Goal: Information Seeking & Learning: Get advice/opinions

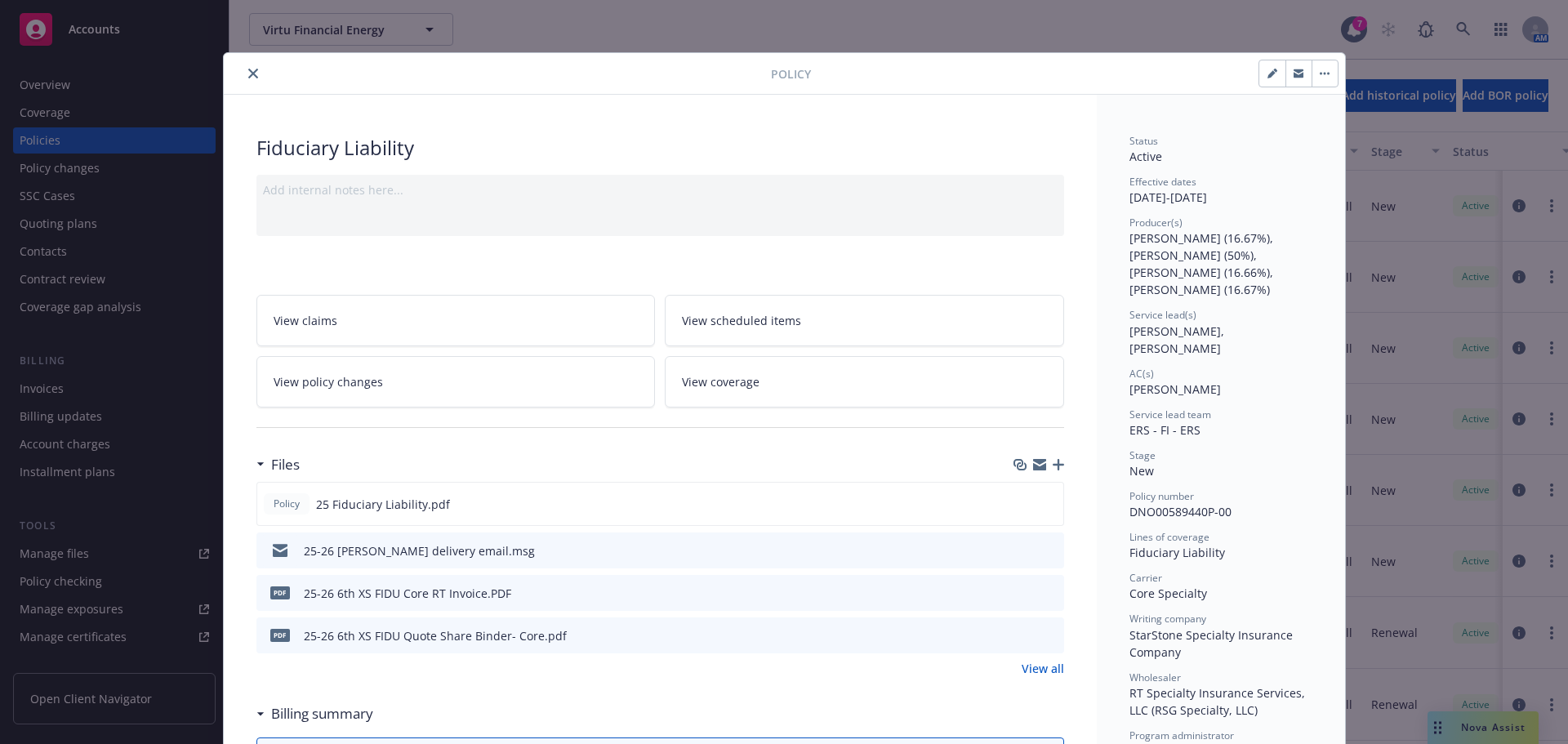
click at [248, 74] on icon "close" at bounding box center [253, 73] width 10 height 10
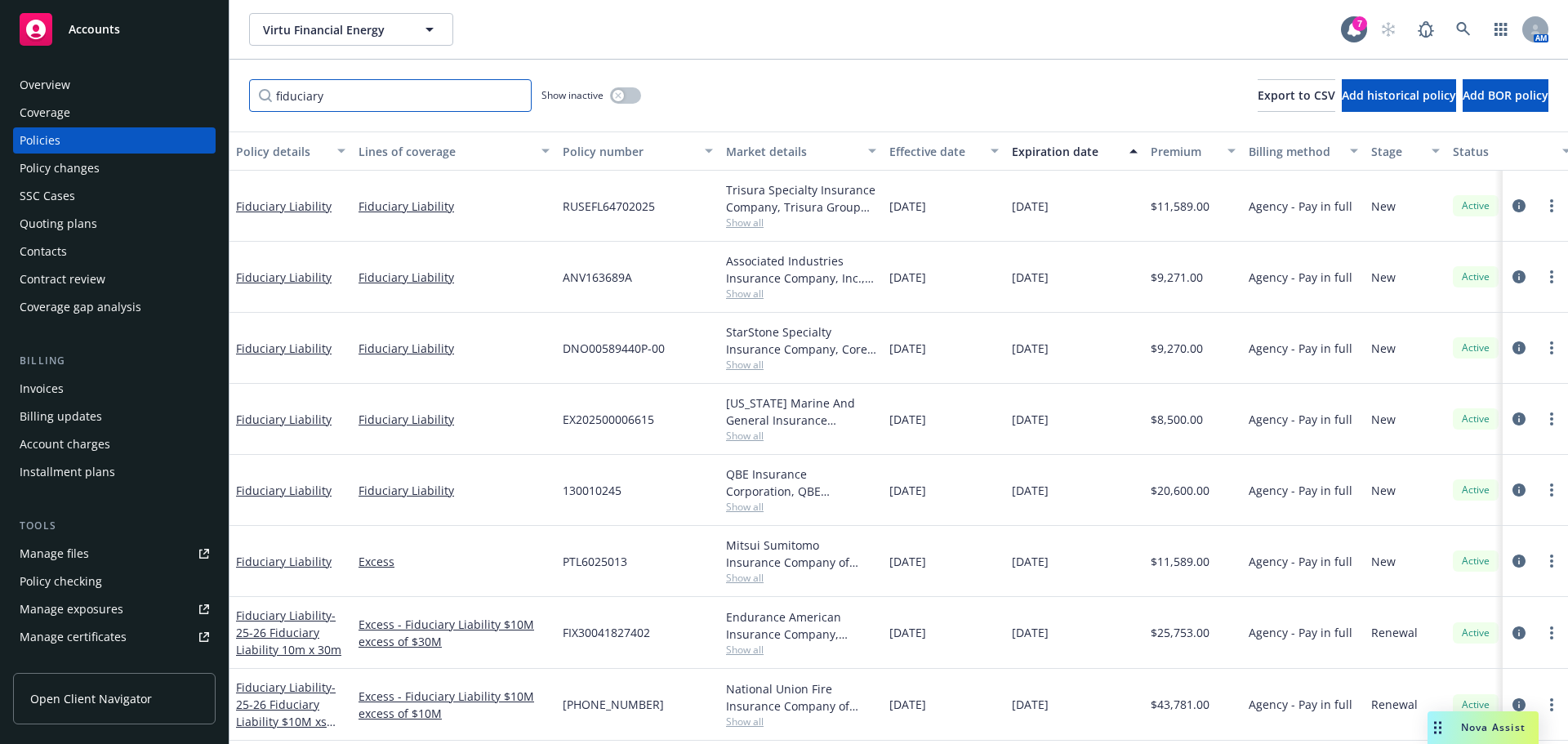
drag, startPoint x: 346, startPoint y: 102, endPoint x: 156, endPoint y: 87, distance: 190.6
click at [156, 87] on div "Accounts Overview Coverage Policies Policy changes SSC Cases Quoting plans Cont…" at bounding box center [784, 372] width 1568 height 744
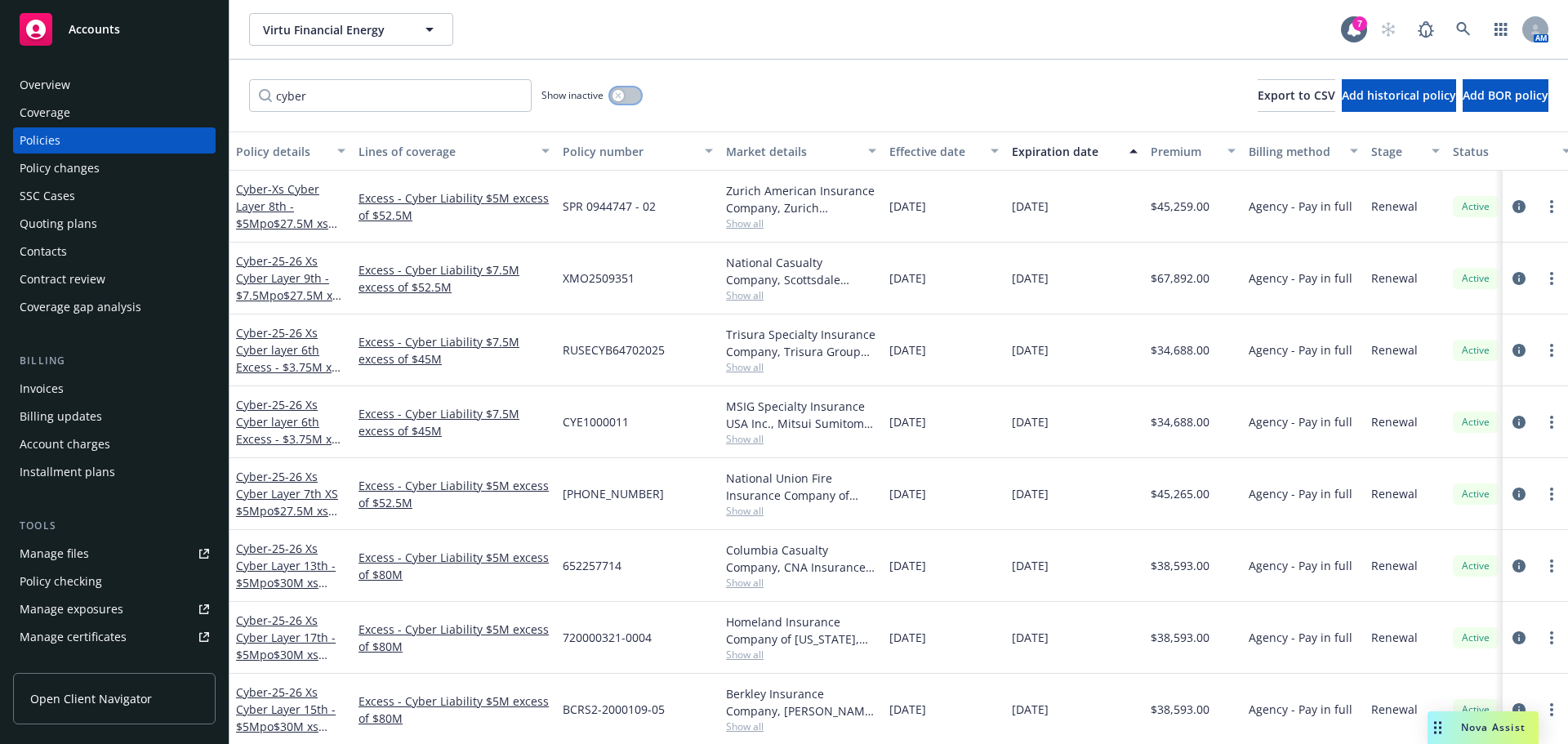
click at [617, 98] on icon "button" at bounding box center [618, 95] width 6 height 6
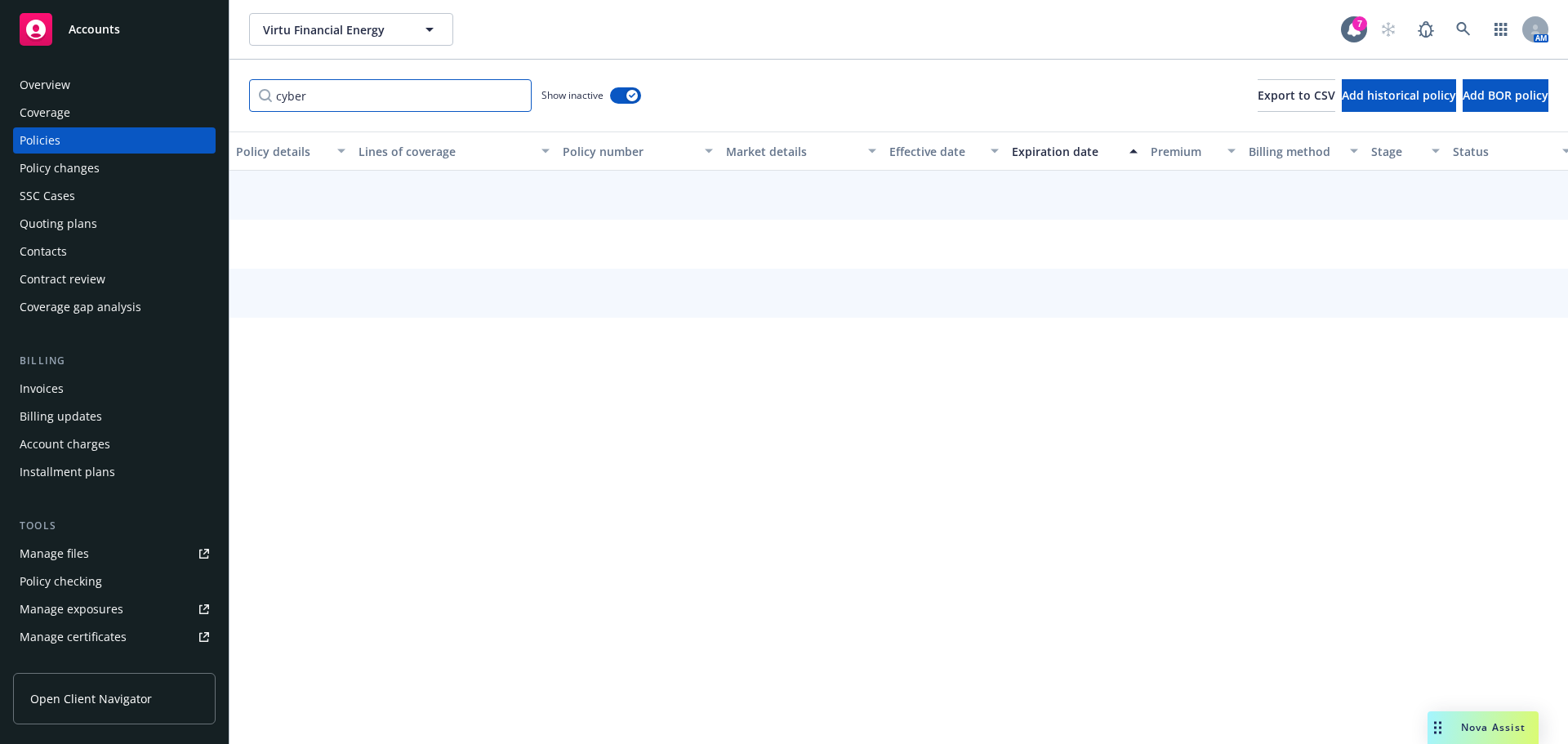
drag, startPoint x: 379, startPoint y: 98, endPoint x: 325, endPoint y: 100, distance: 54.0
click at [156, 98] on div "Accounts Overview Coverage Policies Policy changes SSC Cases Quoting plans Cont…" at bounding box center [784, 372] width 1568 height 744
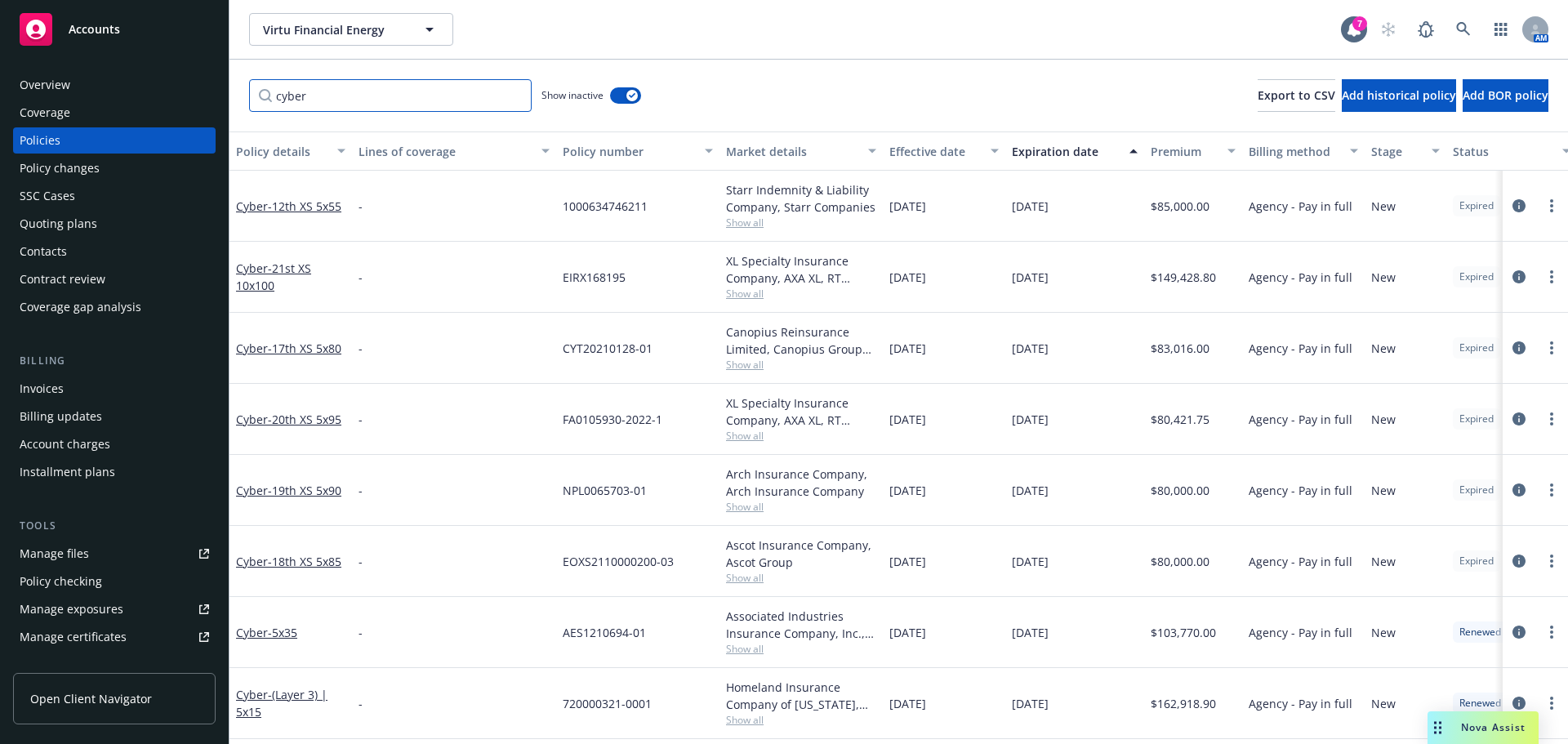
click at [324, 96] on input "cyber" at bounding box center [390, 95] width 282 height 32
drag, startPoint x: 324, startPoint y: 96, endPoint x: 103, endPoint y: 65, distance: 223.2
click at [103, 65] on div "Accounts Overview Coverage Policies Policy changes SSC Cases Quoting plans Cont…" at bounding box center [784, 372] width 1568 height 744
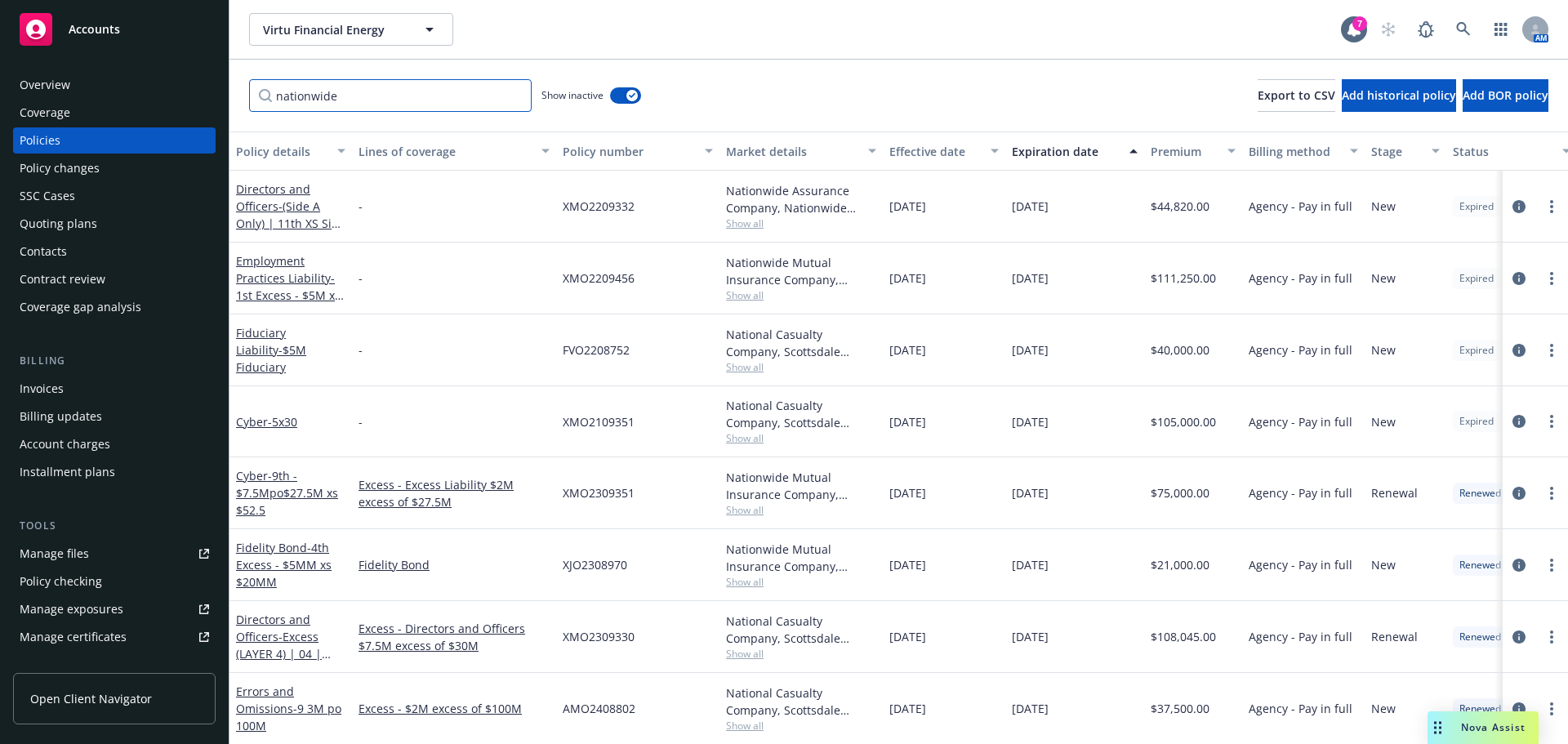
type input "nationwide"
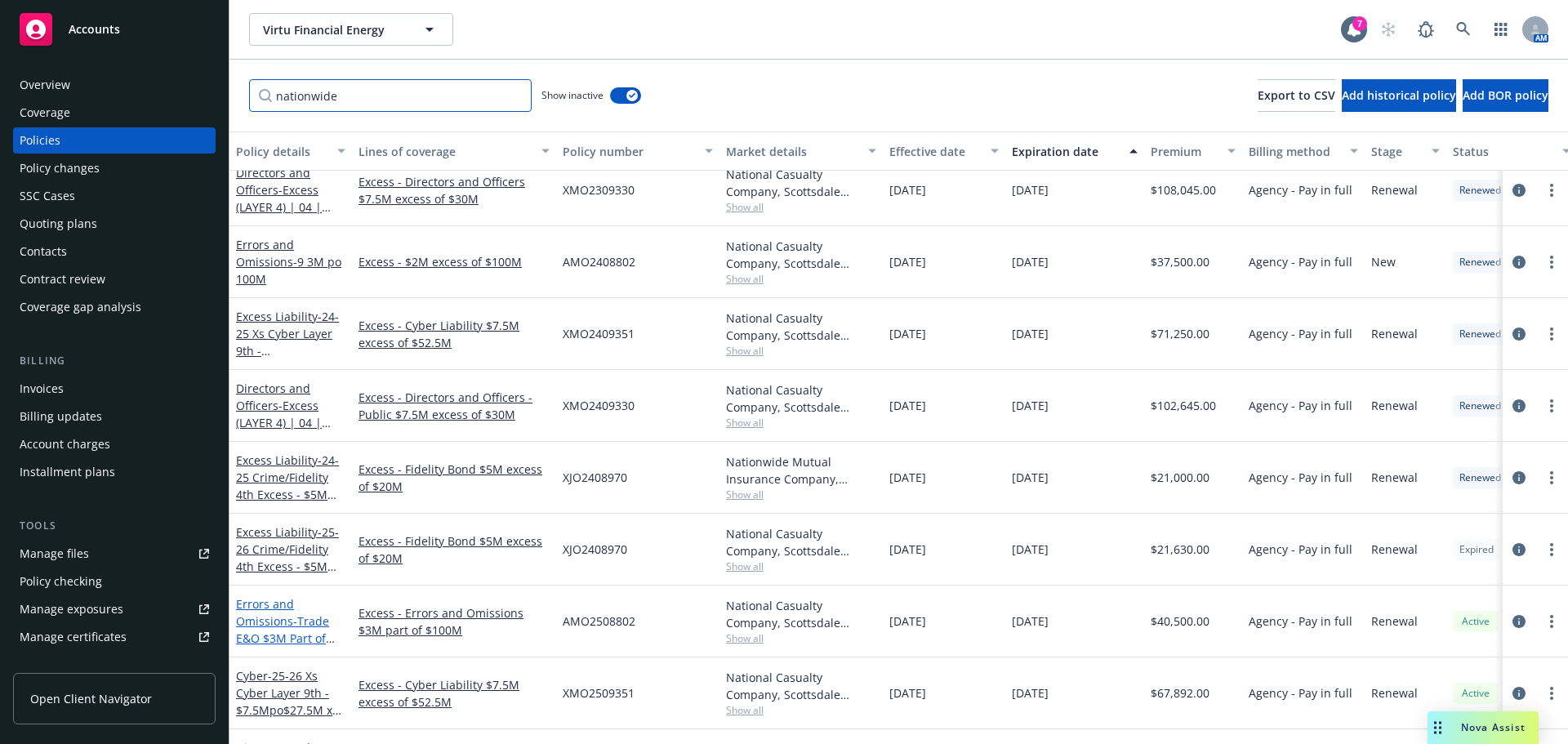
scroll to position [478, 0]
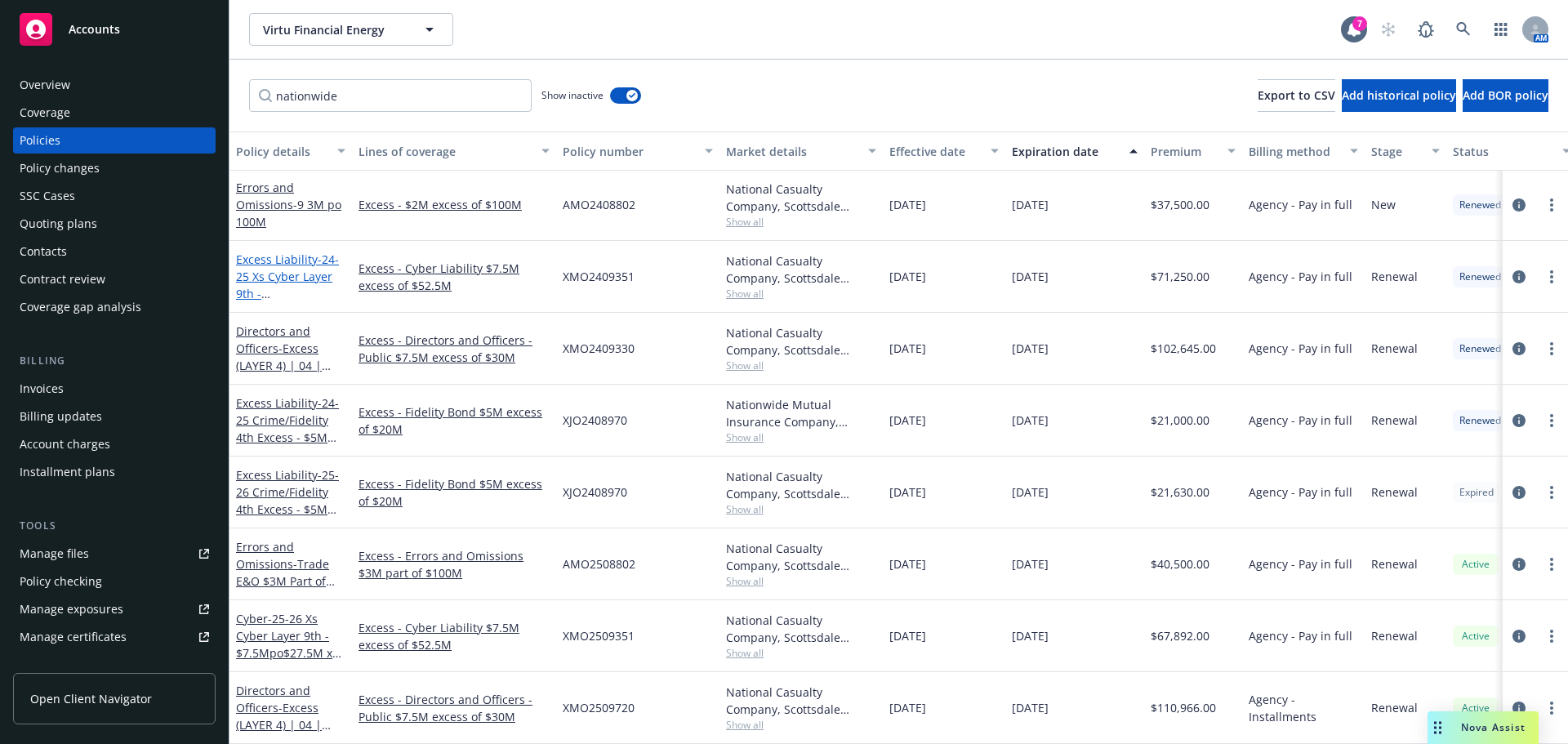
click at [300, 252] on link "Excess Liability - 24-25 Xs Cyber Layer 9th - $7.5Mpo$27.5M xs $52.5" at bounding box center [288, 293] width 103 height 84
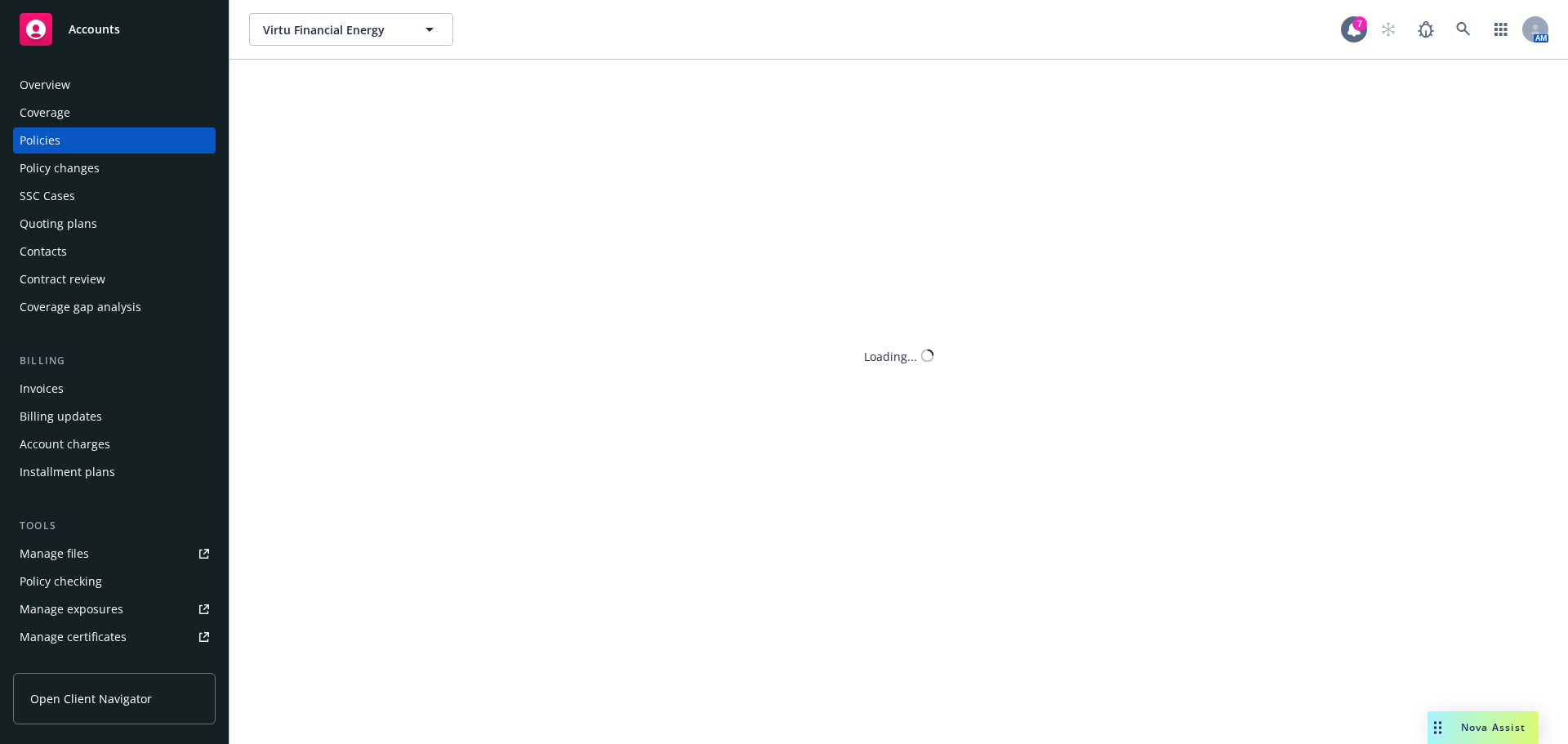
click at [1499, 735] on div "Nova Assist" at bounding box center [1483, 726] width 111 height 32
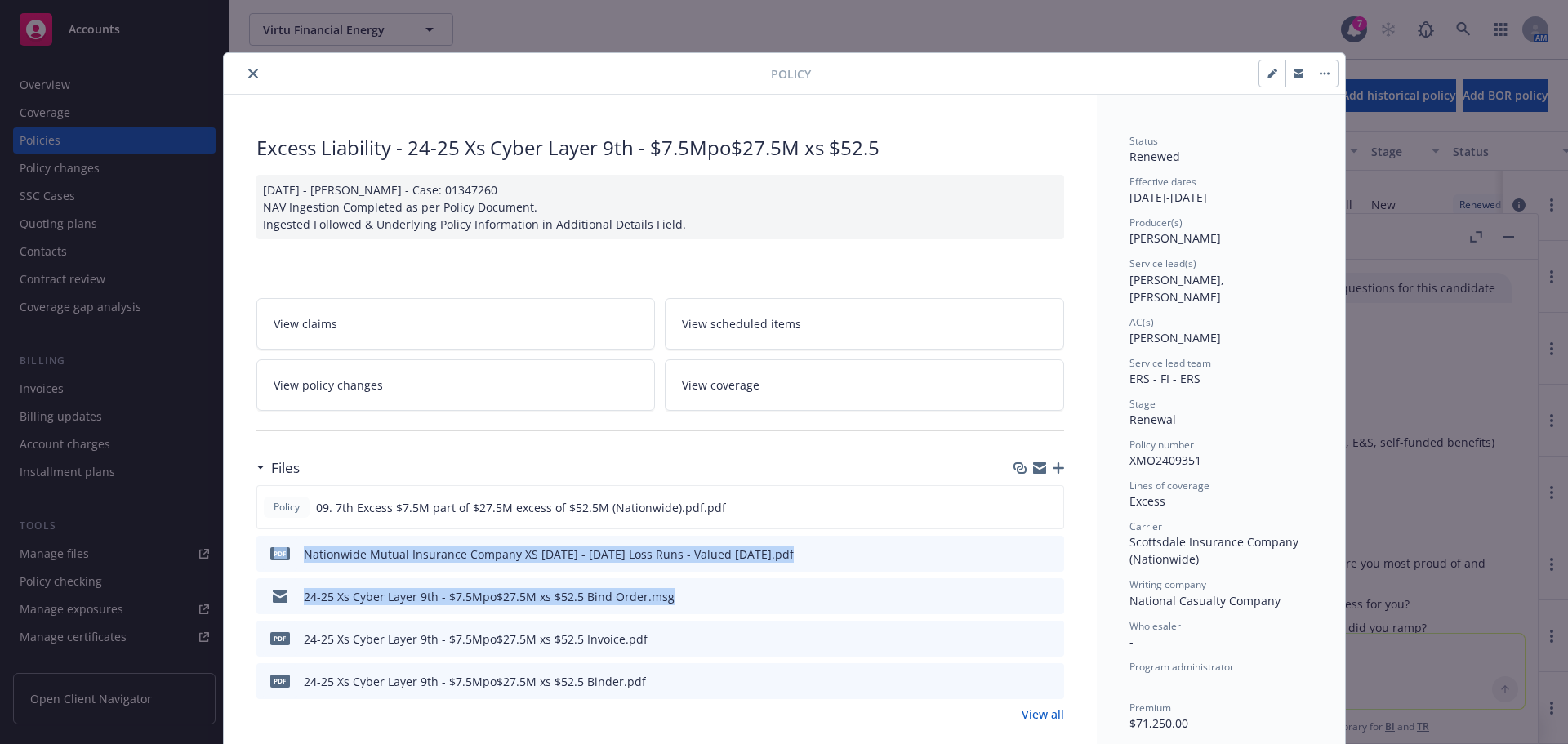
drag, startPoint x: 905, startPoint y: 513, endPoint x: 1016, endPoint y: 580, distance: 129.7
click at [1016, 580] on div "Policy 09. 7th Excess $7.5M part of $27.5M excess of $52.5M (Nationwide).pdf.pd…" at bounding box center [660, 592] width 808 height 214
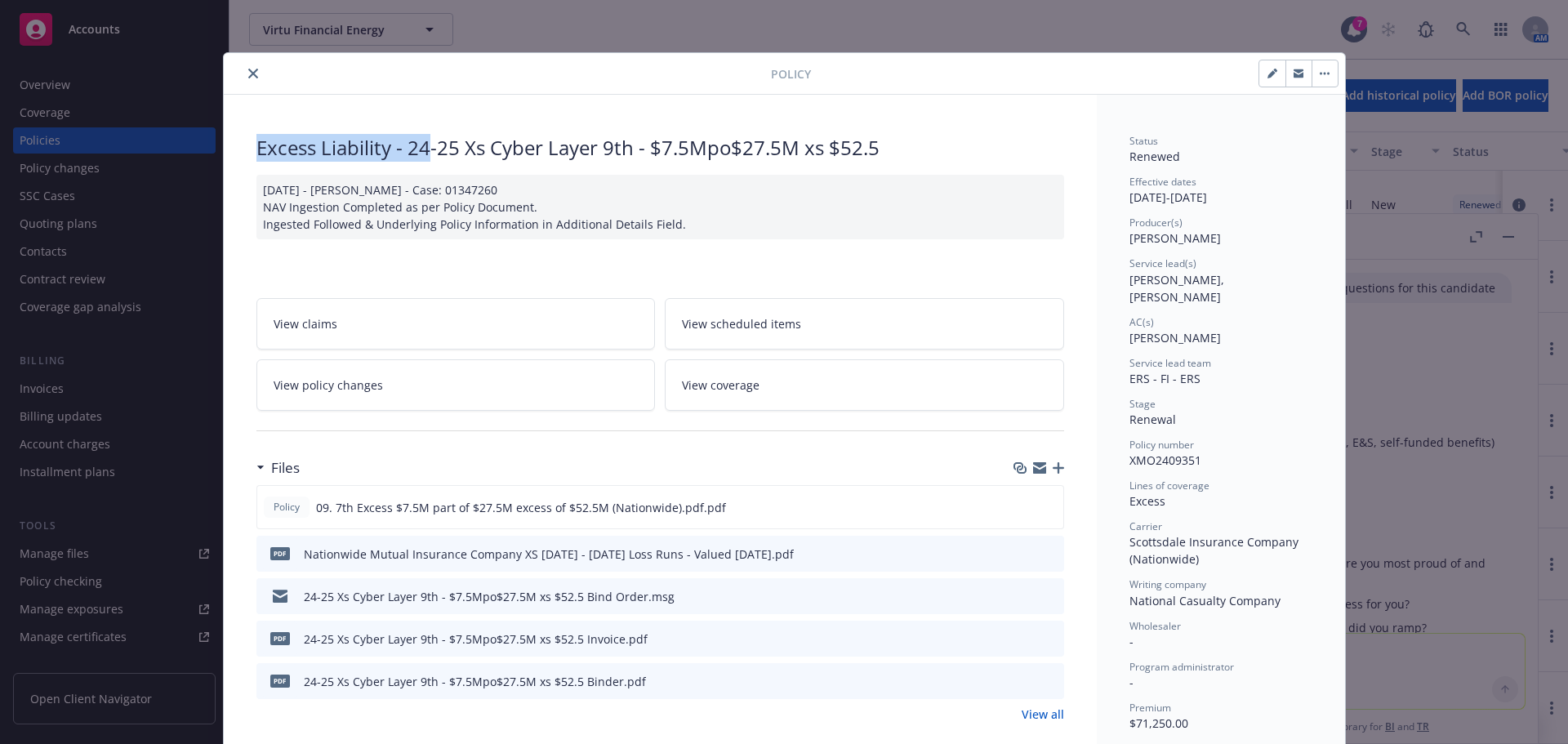
drag, startPoint x: 904, startPoint y: 67, endPoint x: 422, endPoint y: 112, distance: 484.1
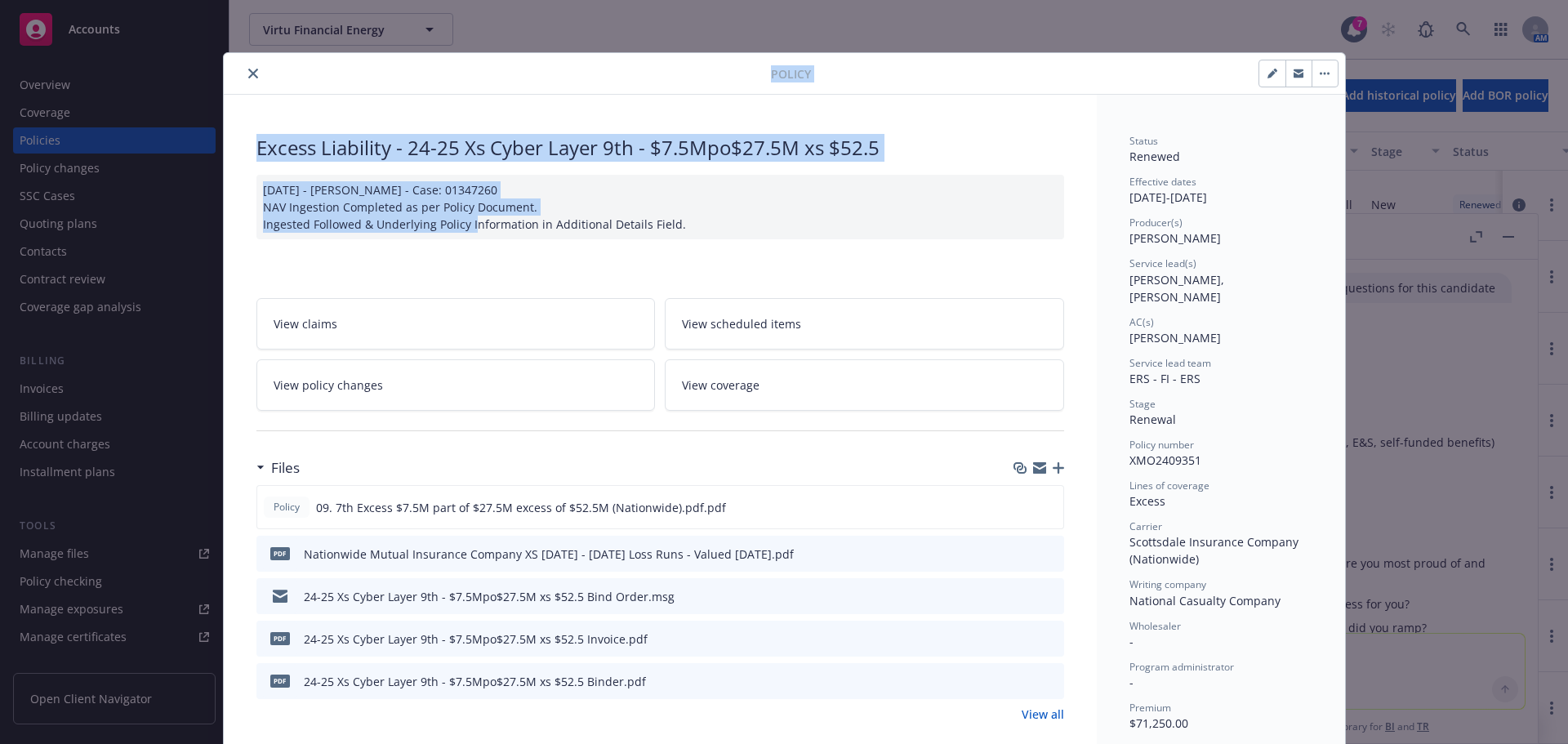
drag, startPoint x: 445, startPoint y: 77, endPoint x: 449, endPoint y: 219, distance: 142.1
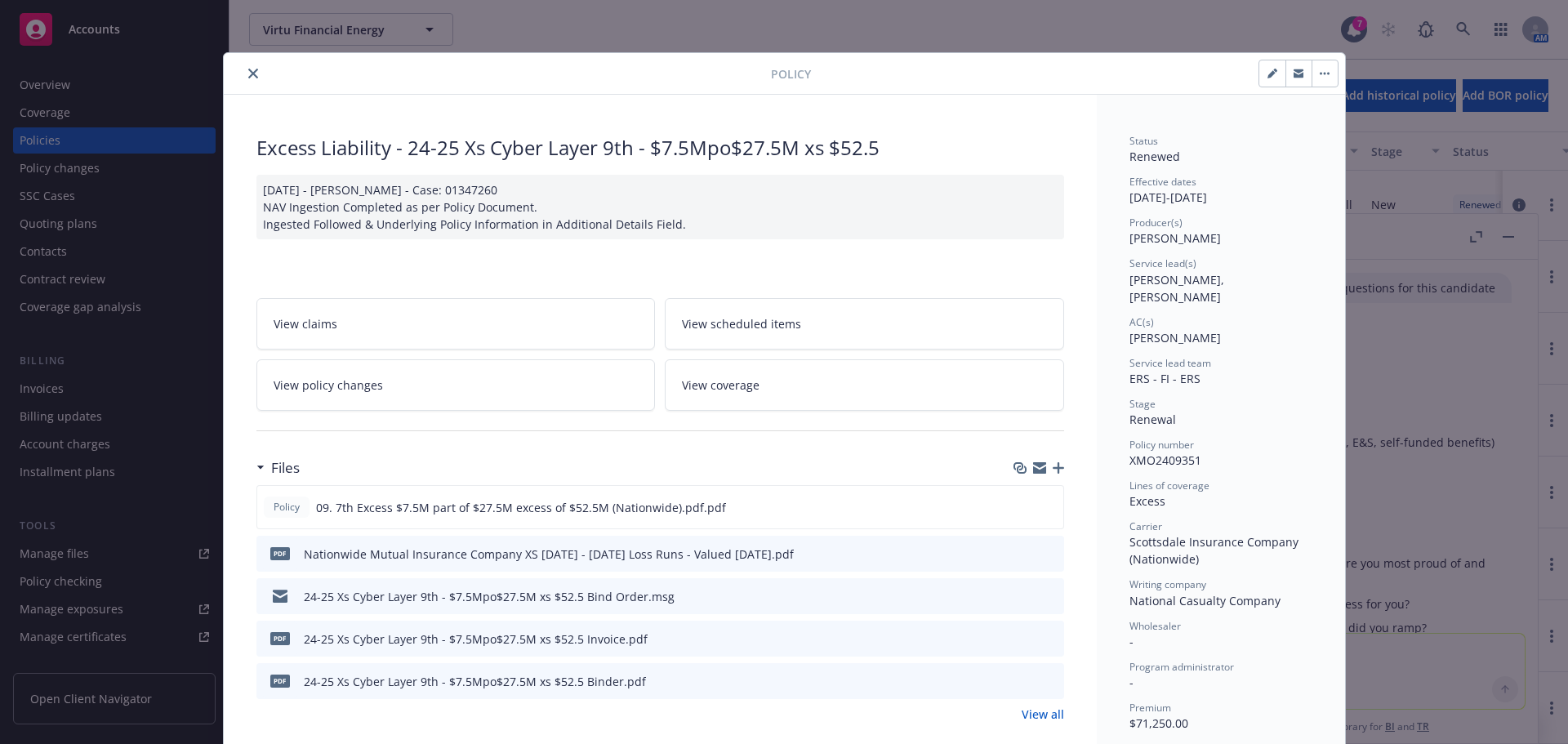
click at [354, 77] on div at bounding box center [501, 73] width 540 height 19
click at [248, 77] on icon "close" at bounding box center [253, 73] width 10 height 10
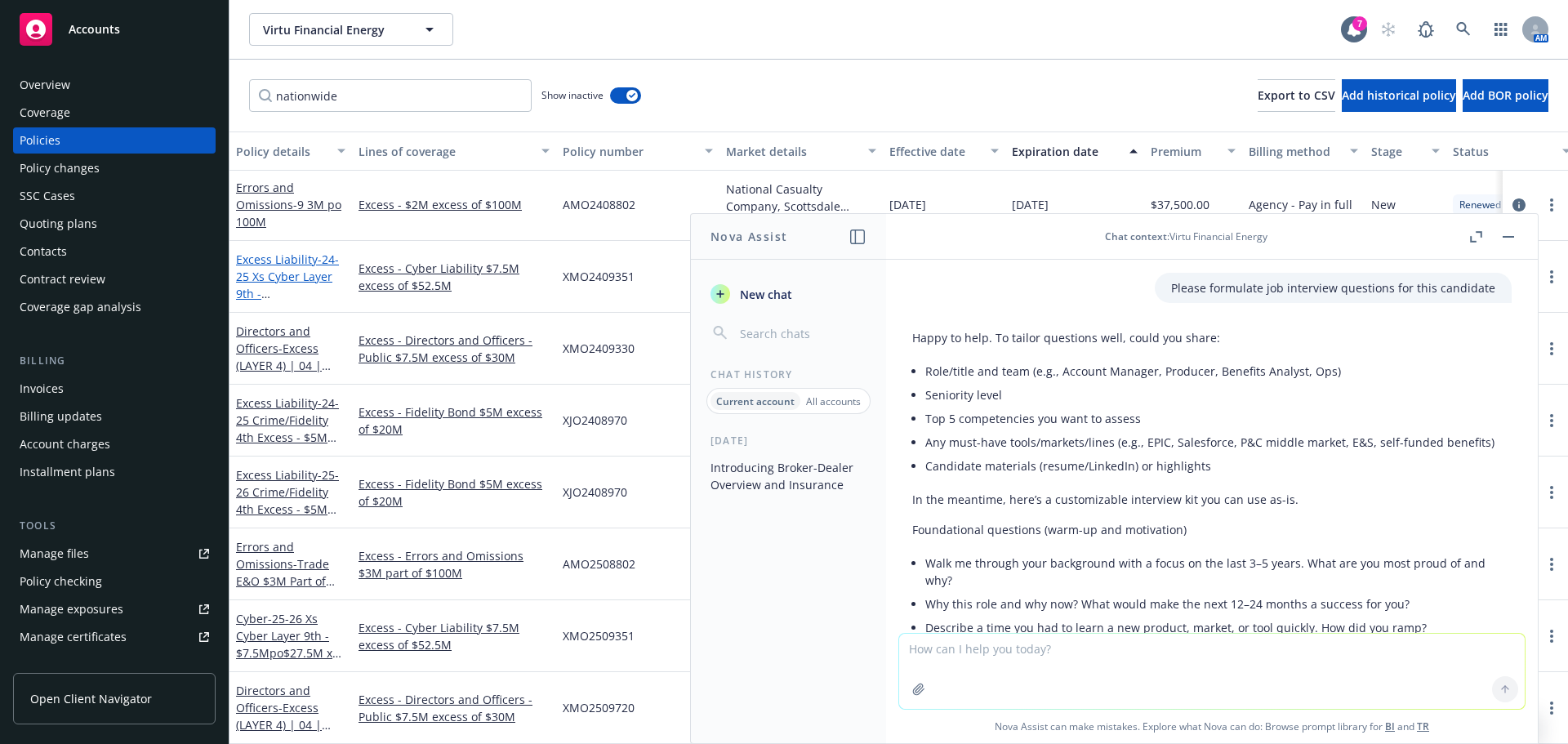
click at [281, 264] on span "- 24-25 Xs Cyber Layer 9th - $7.5Mpo$27.5M xs $52.5" at bounding box center [288, 293] width 103 height 84
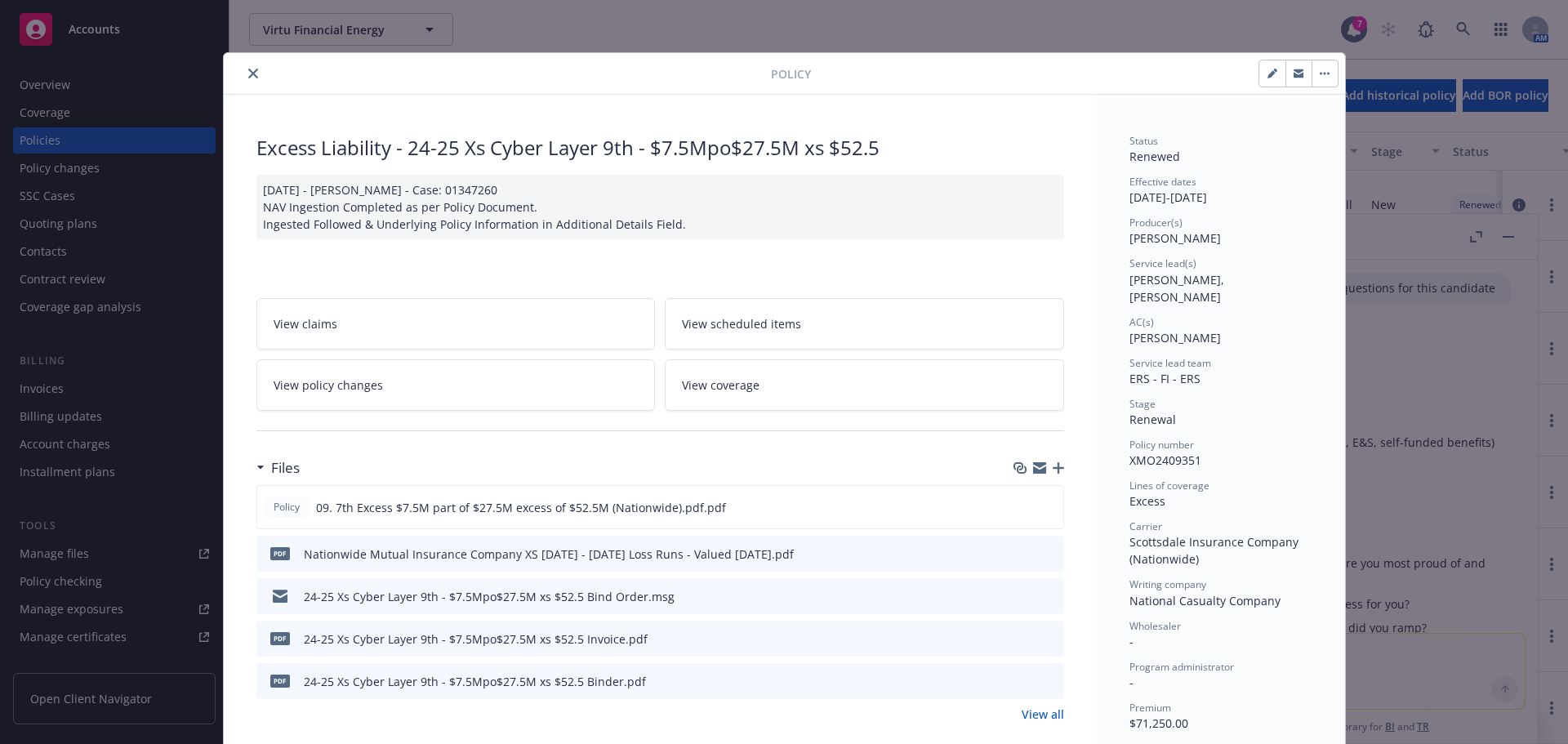
scroll to position [49, 0]
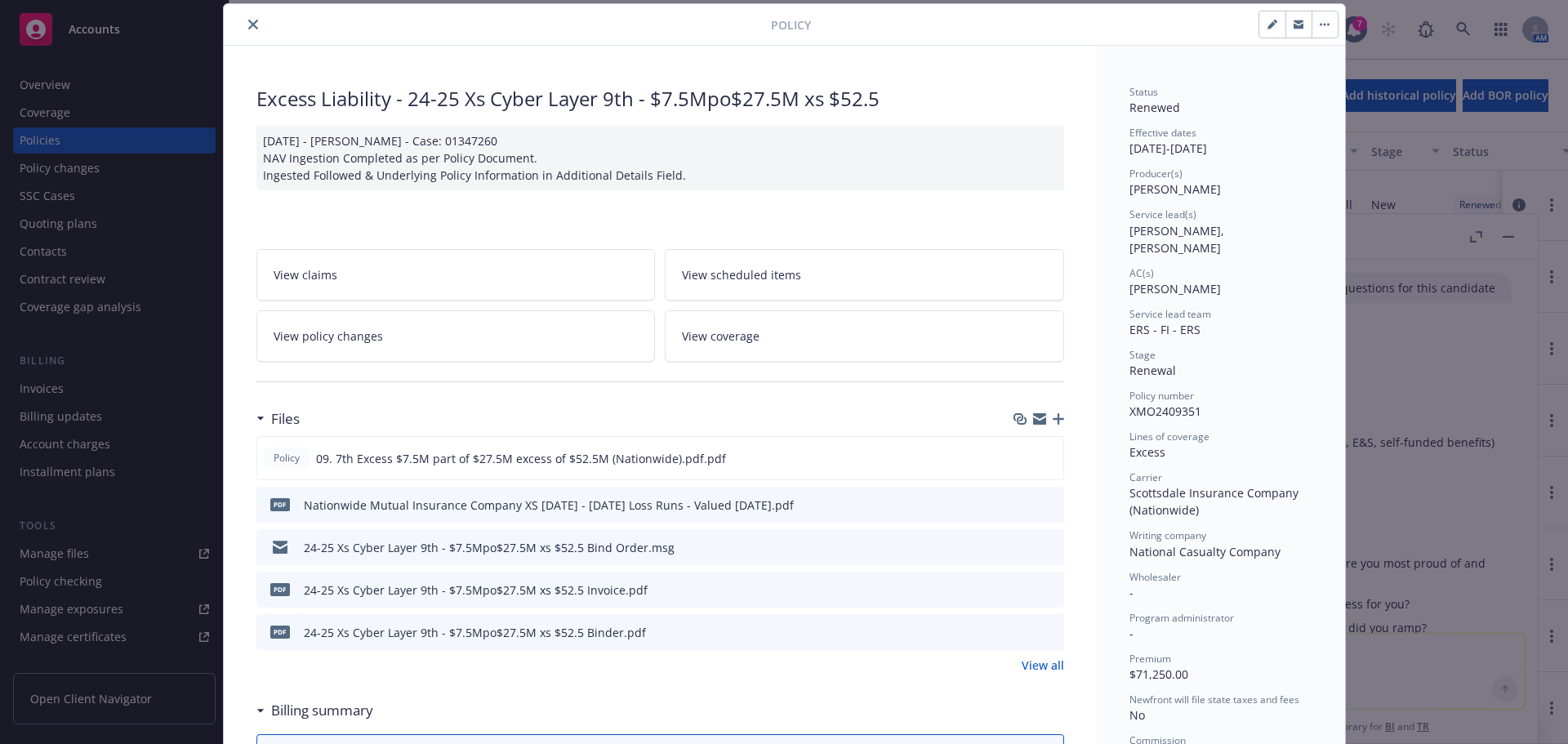
click at [248, 24] on icon "close" at bounding box center [253, 24] width 10 height 10
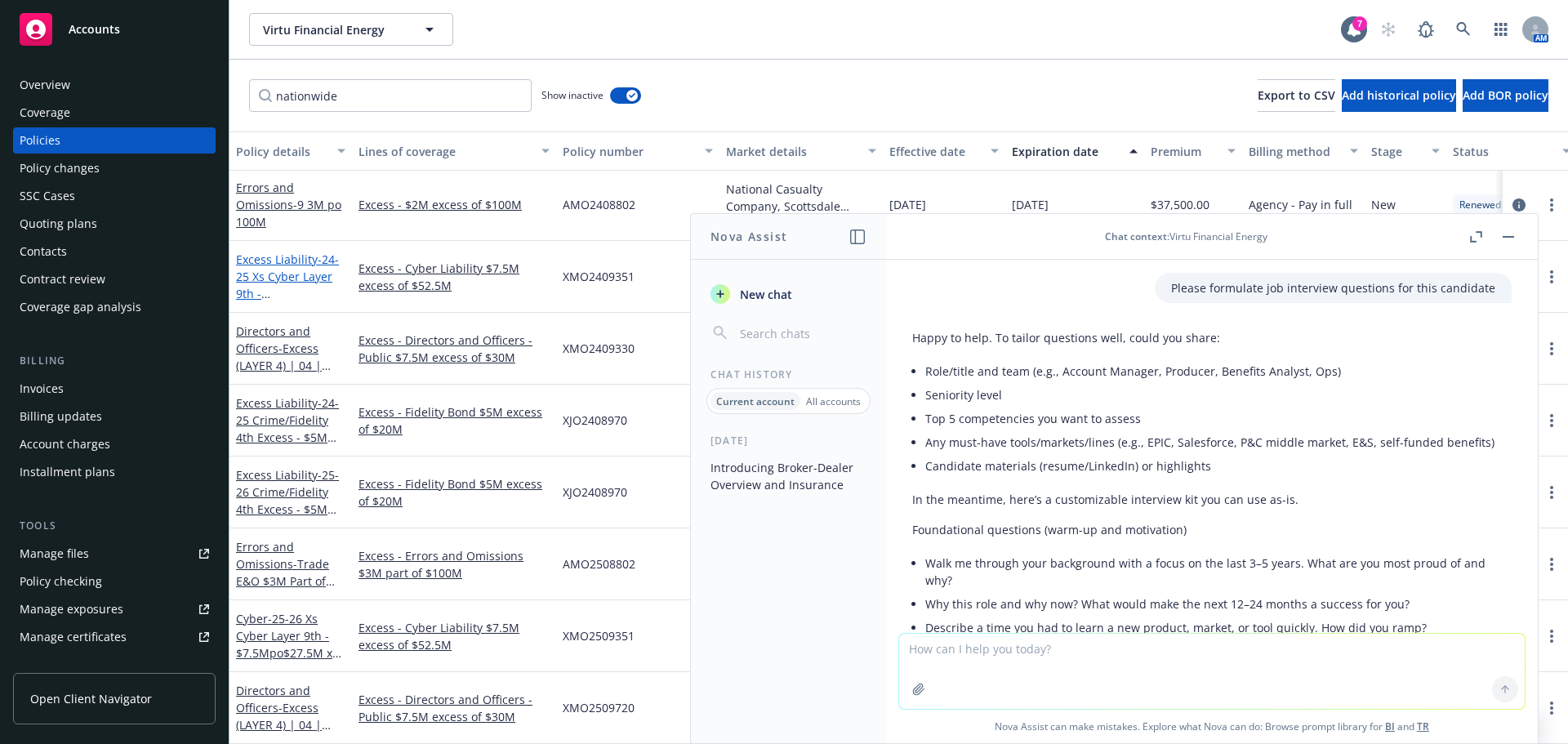
click at [267, 253] on link "Excess Liability - 24-25 Xs Cyber Layer 9th - $7.5Mpo$27.5M xs $52.5" at bounding box center [288, 293] width 103 height 84
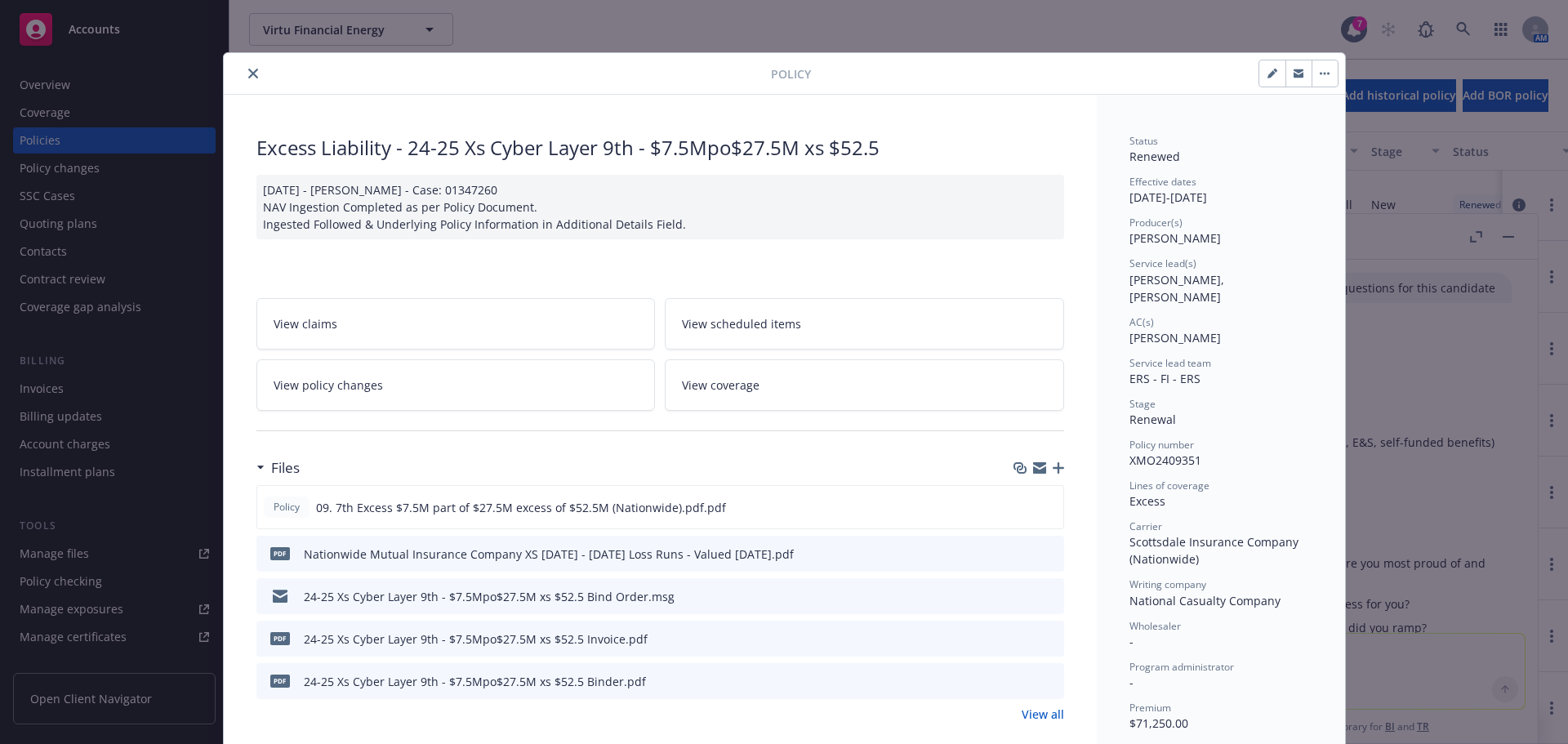
scroll to position [49, 0]
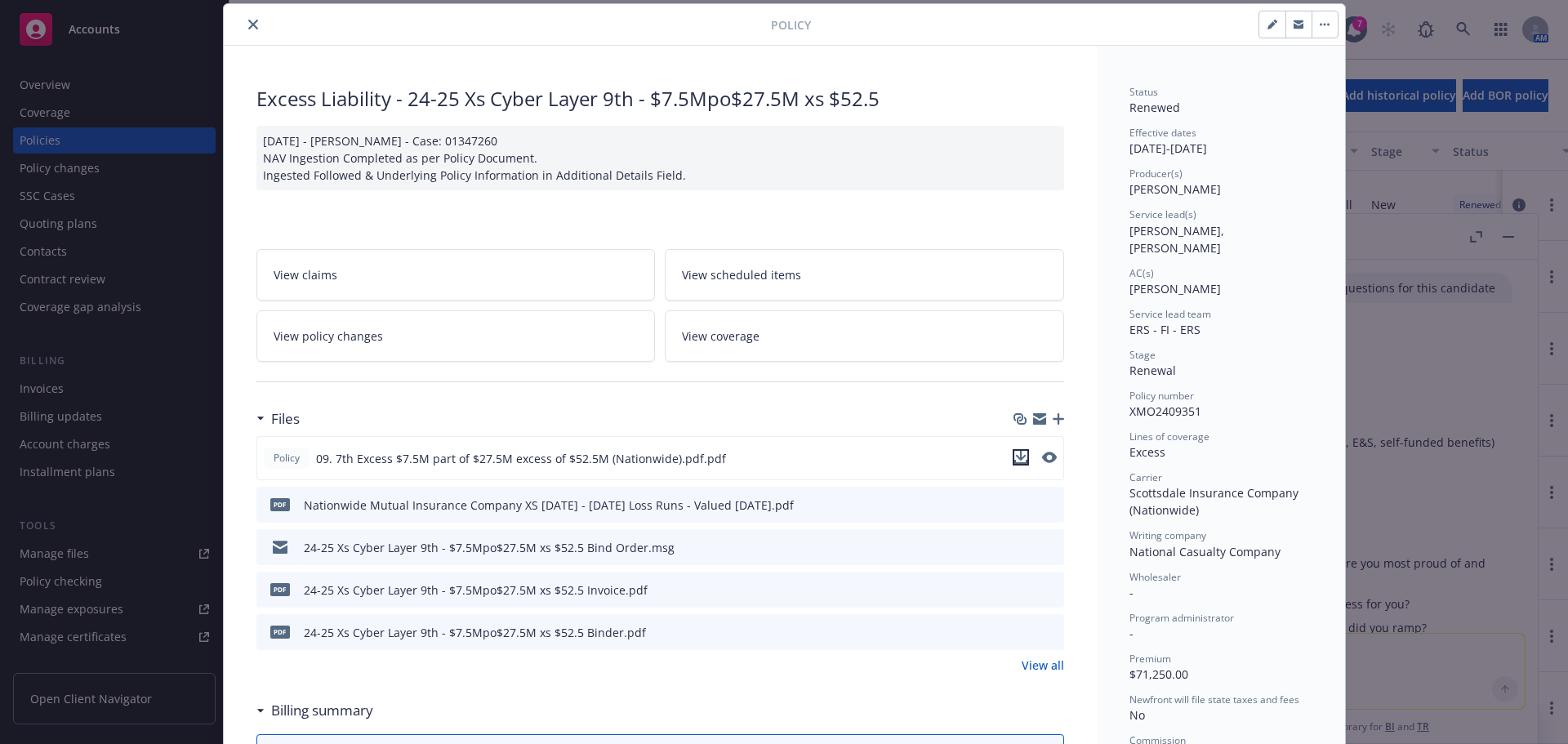
click at [1016, 460] on icon "download file" at bounding box center [1021, 457] width 13 height 13
click at [1016, 461] on icon "download file" at bounding box center [1021, 457] width 13 height 13
click at [248, 24] on icon "close" at bounding box center [253, 24] width 10 height 10
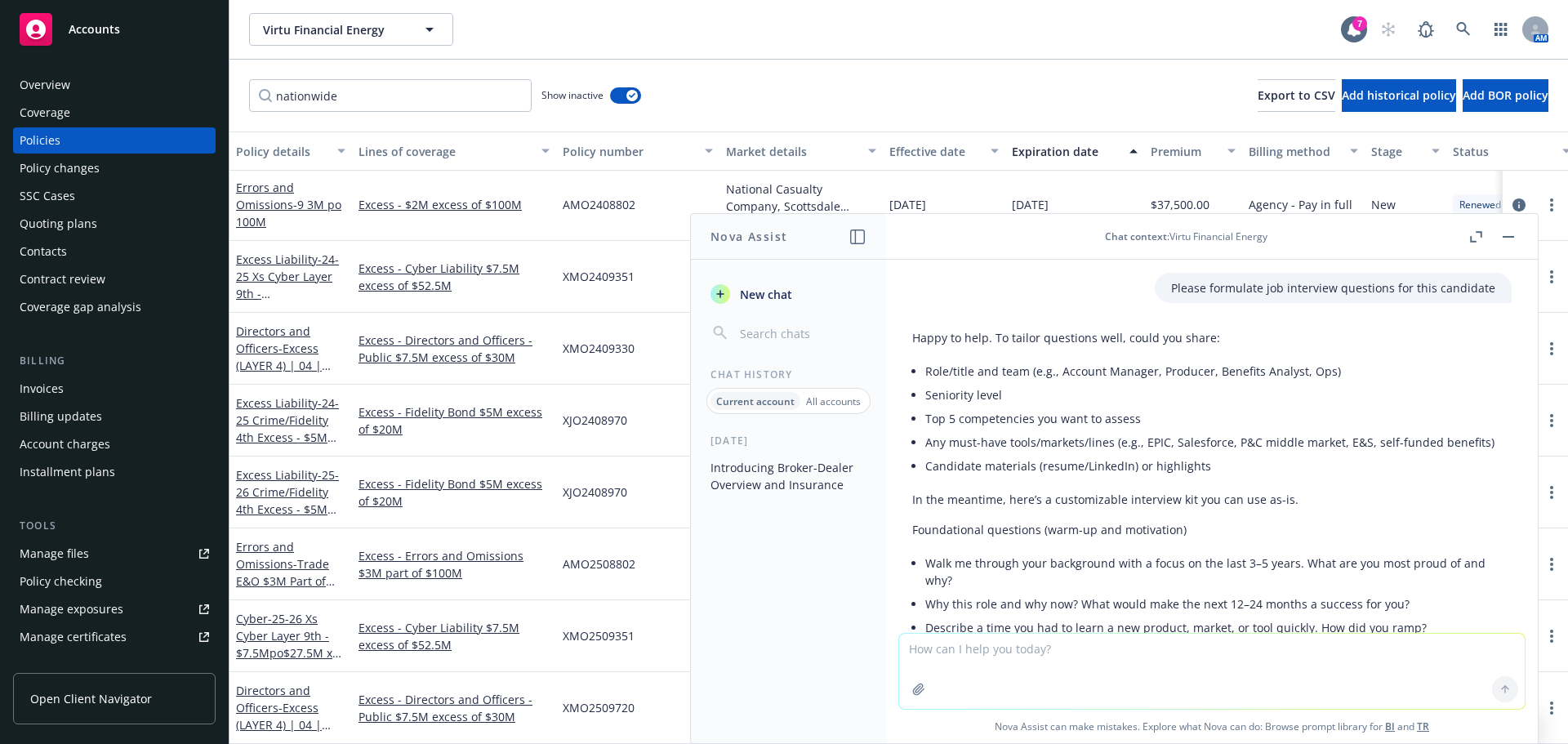
click at [985, 655] on textarea at bounding box center [1212, 670] width 625 height 75
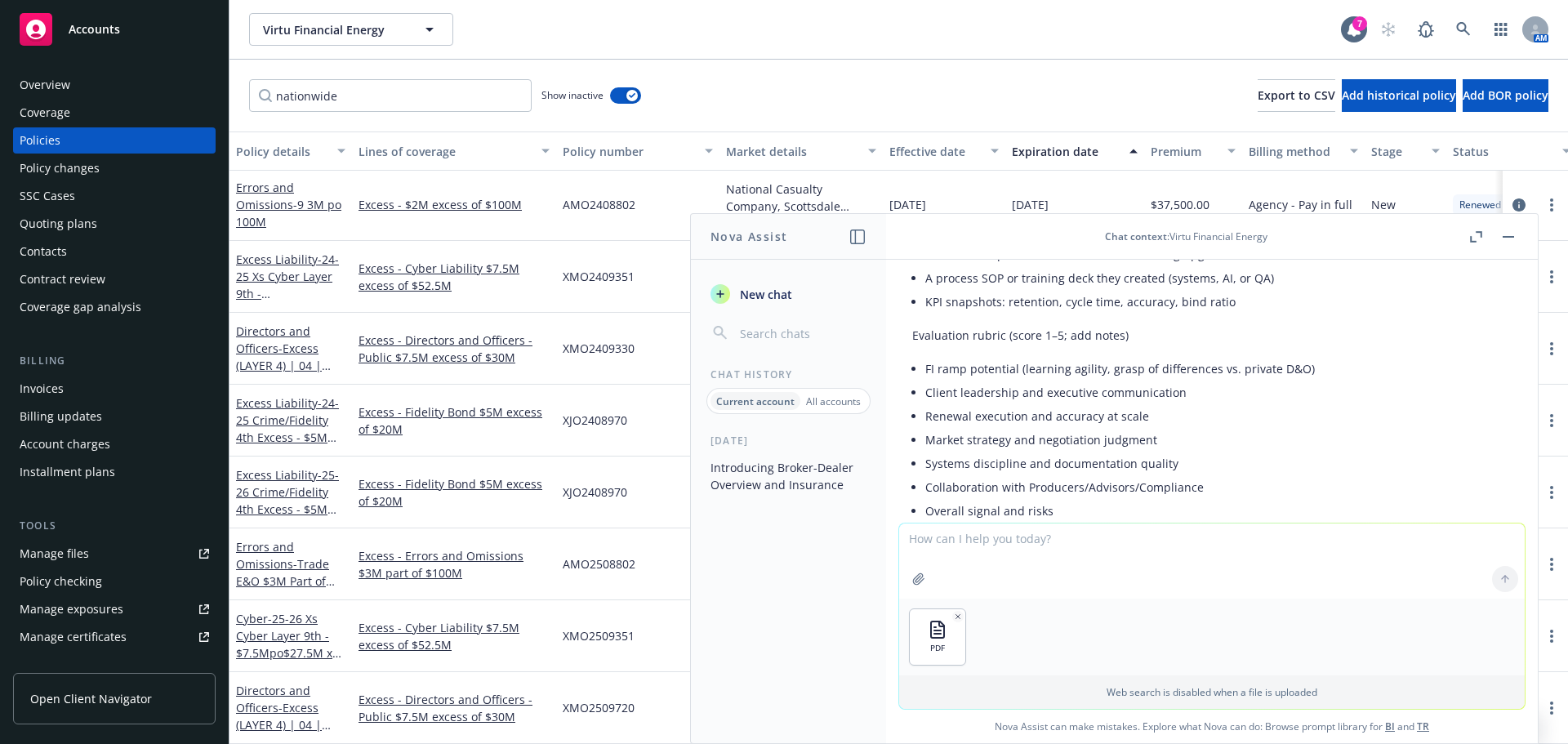
drag, startPoint x: 1028, startPoint y: 226, endPoint x: 1015, endPoint y: 255, distance: 31.8
click at [1015, 255] on header "Chat context : Virtu Financial Energy" at bounding box center [1212, 237] width 652 height 46
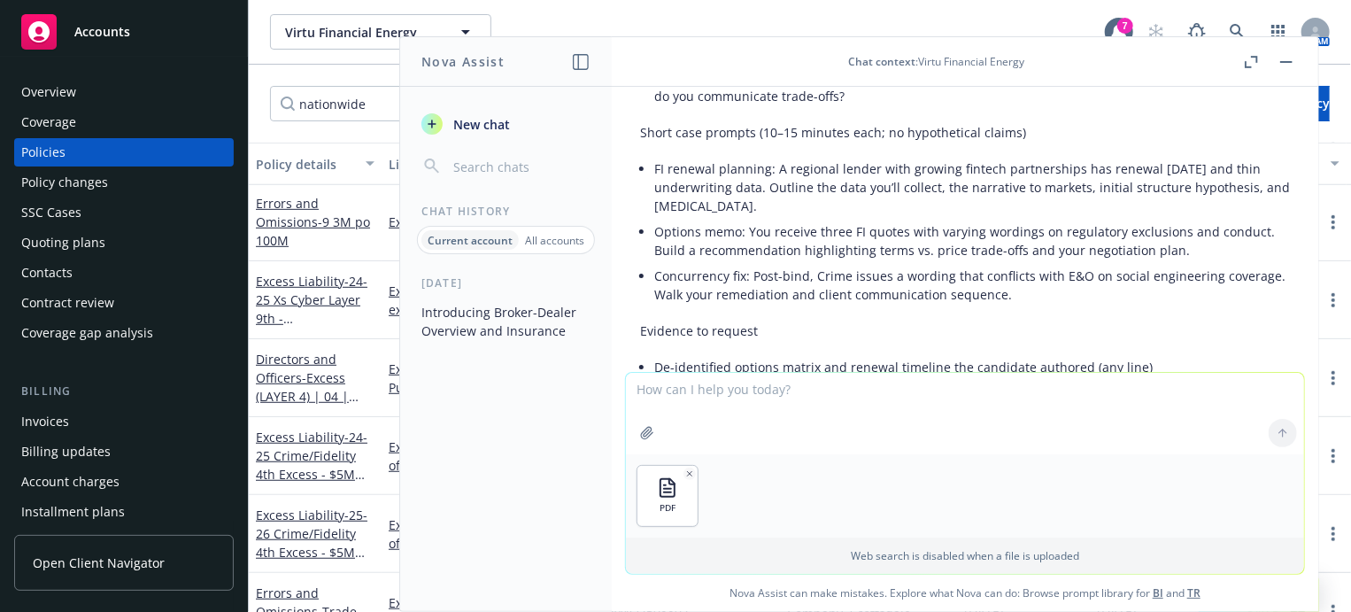
scroll to position [10169, 0]
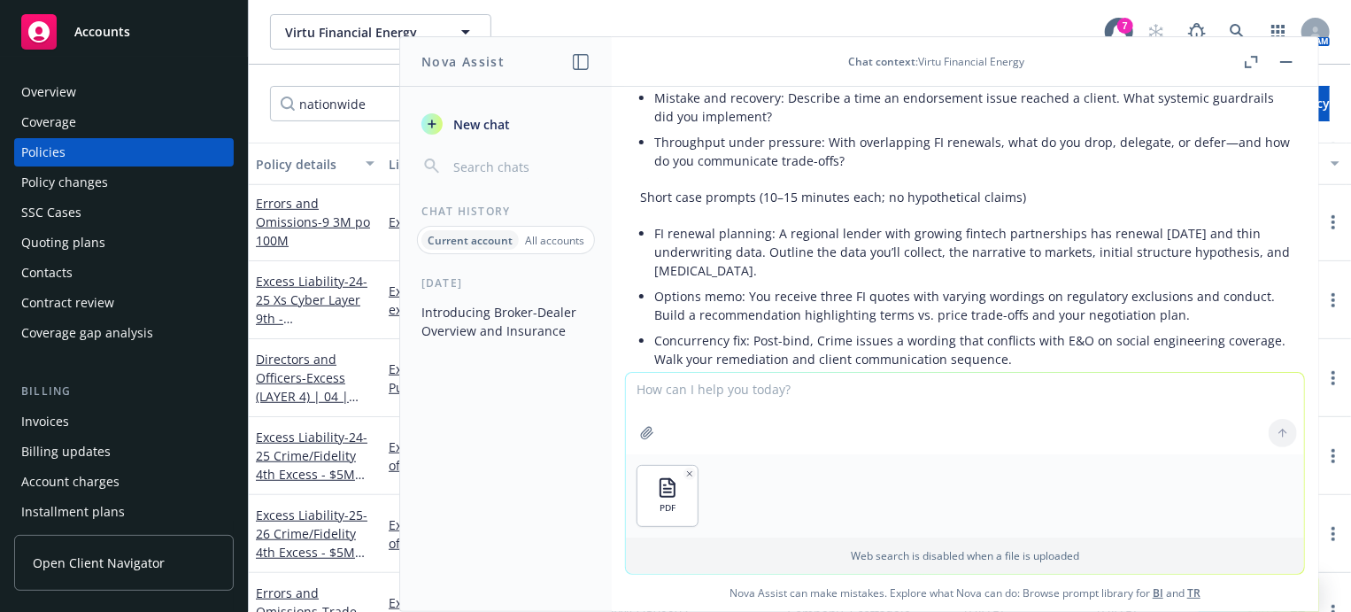
click at [1291, 61] on rect "button" at bounding box center [1286, 62] width 12 height 2
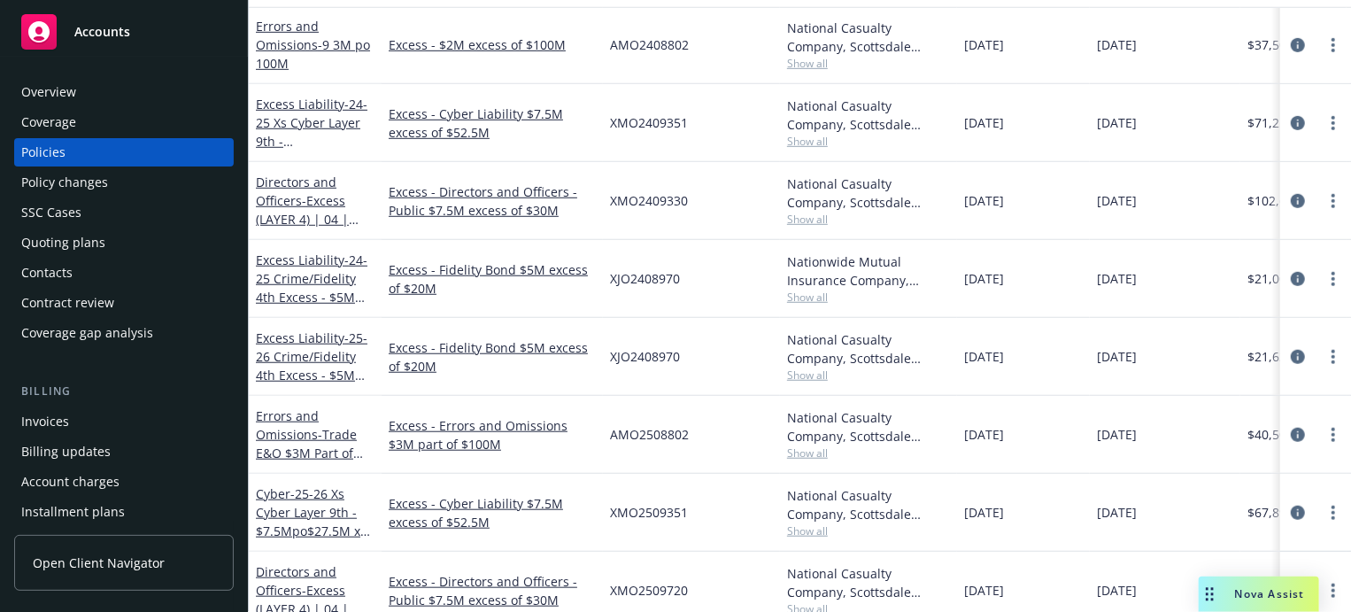
scroll to position [195, 0]
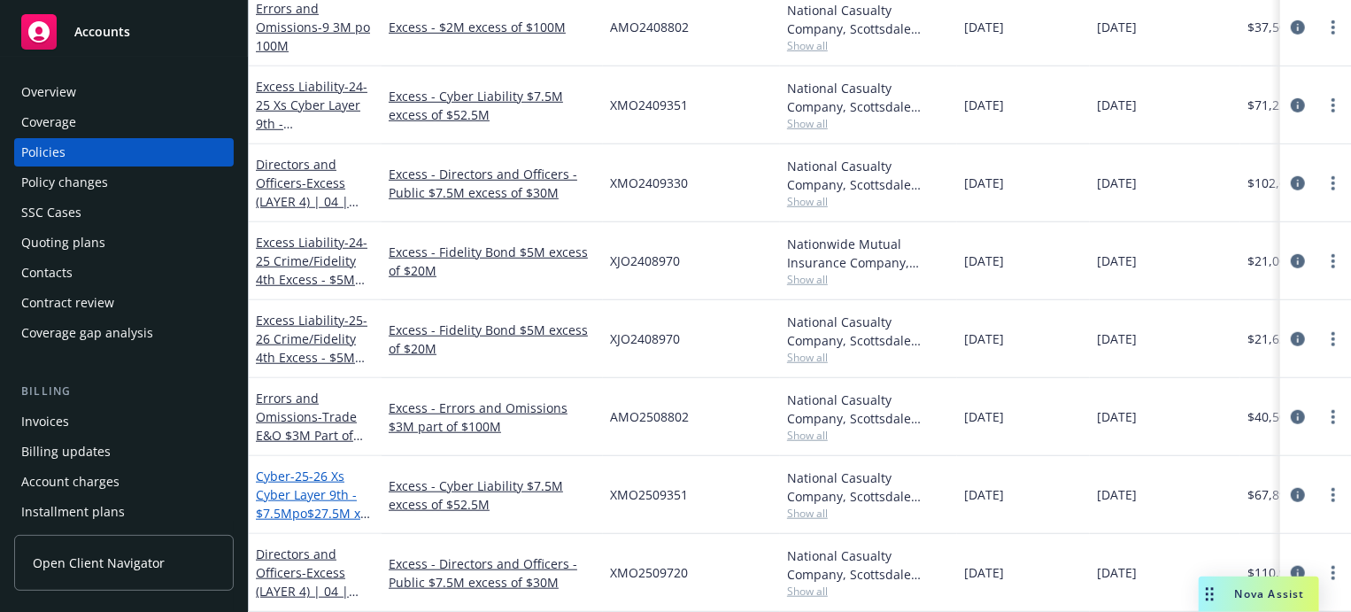
click at [327, 475] on span "- 25-26 Xs Cyber Layer 9th - $7.5Mpo$27.5M xs $52.5" at bounding box center [313, 504] width 114 height 73
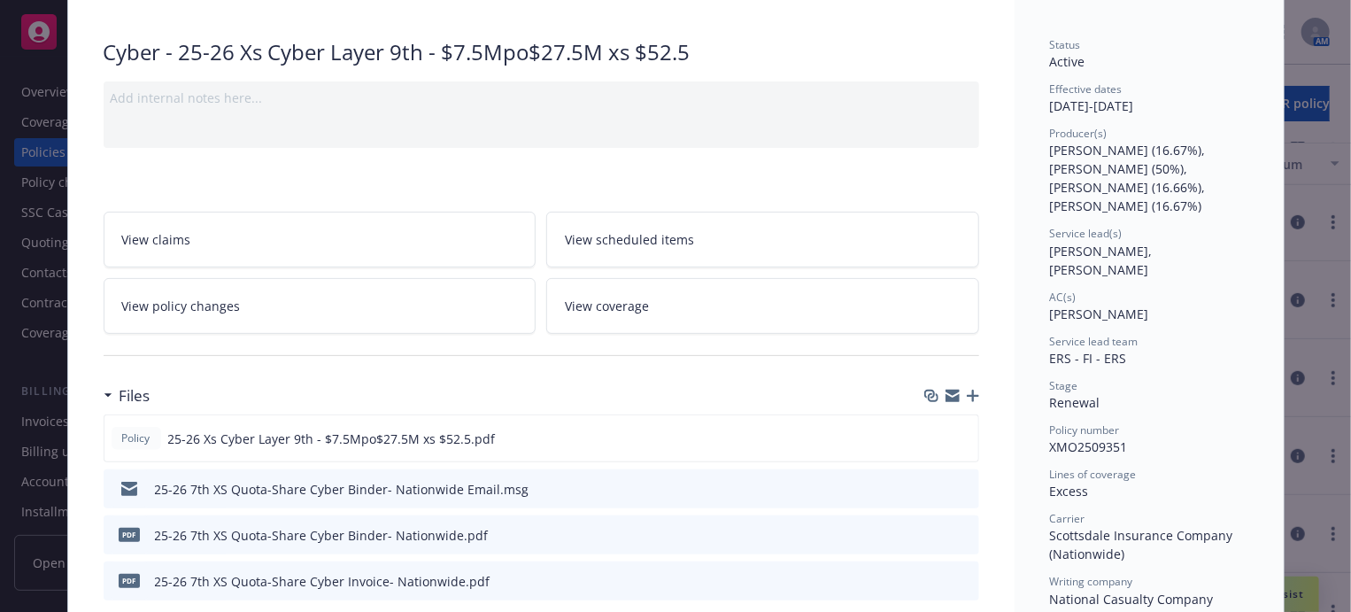
scroll to position [177, 0]
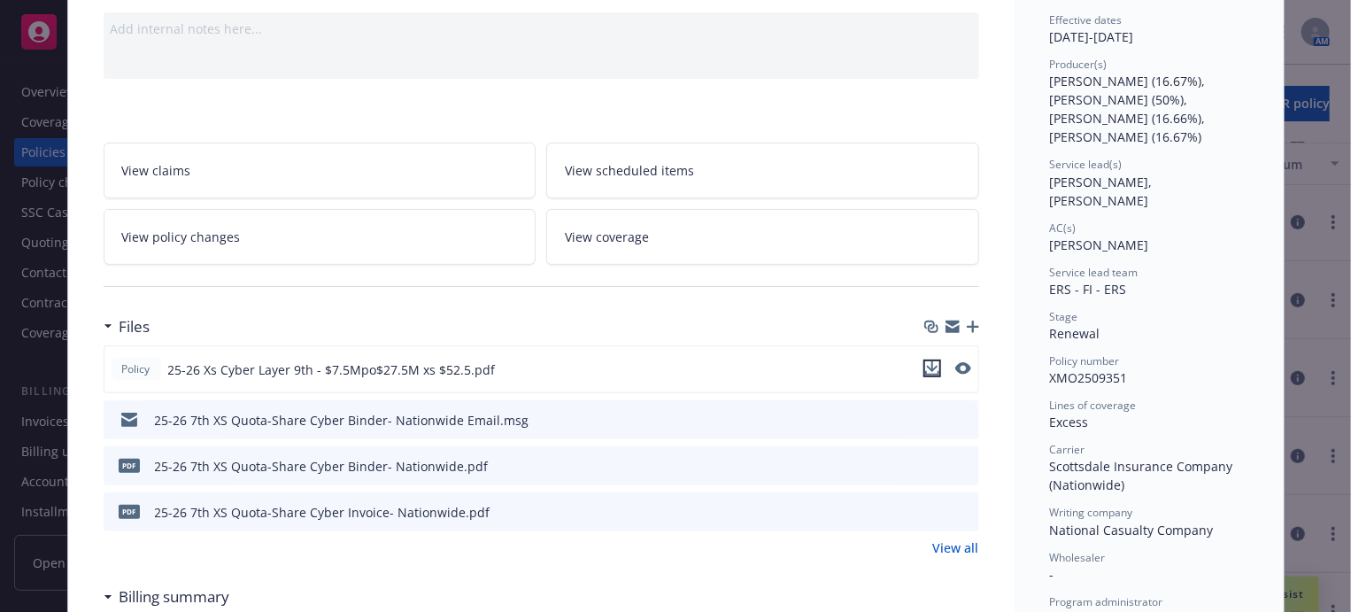
click at [928, 366] on icon "download file" at bounding box center [932, 366] width 12 height 11
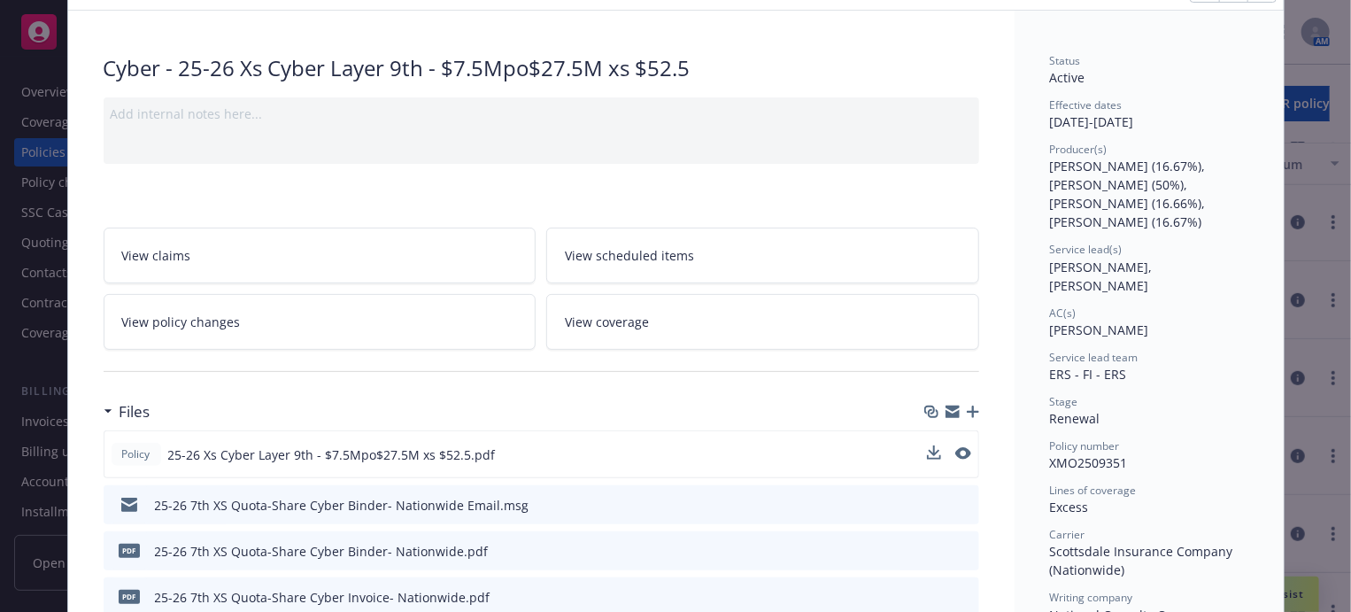
scroll to position [0, 0]
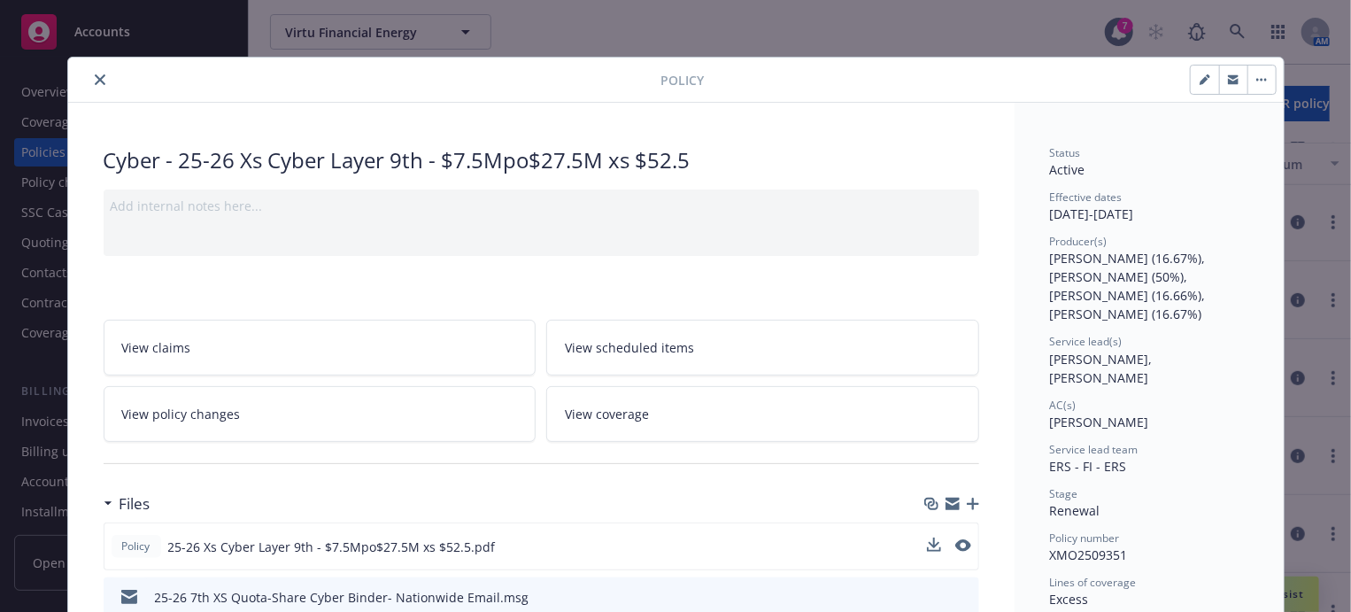
click at [95, 79] on icon "close" at bounding box center [100, 79] width 11 height 11
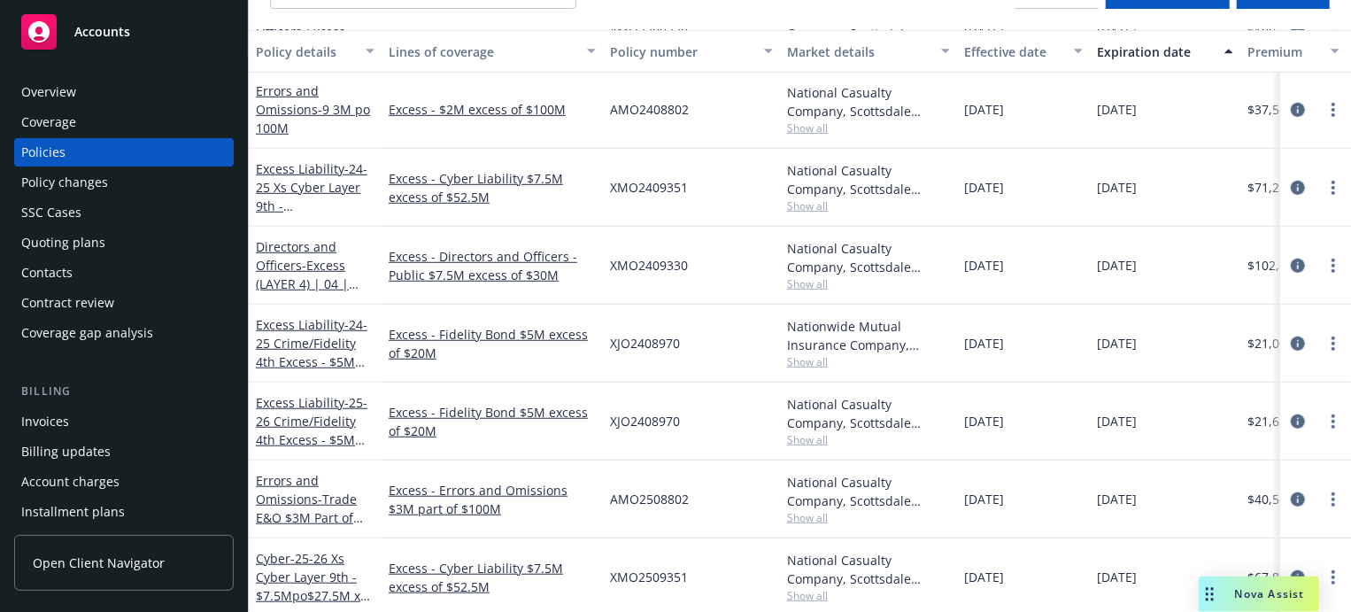
scroll to position [195, 0]
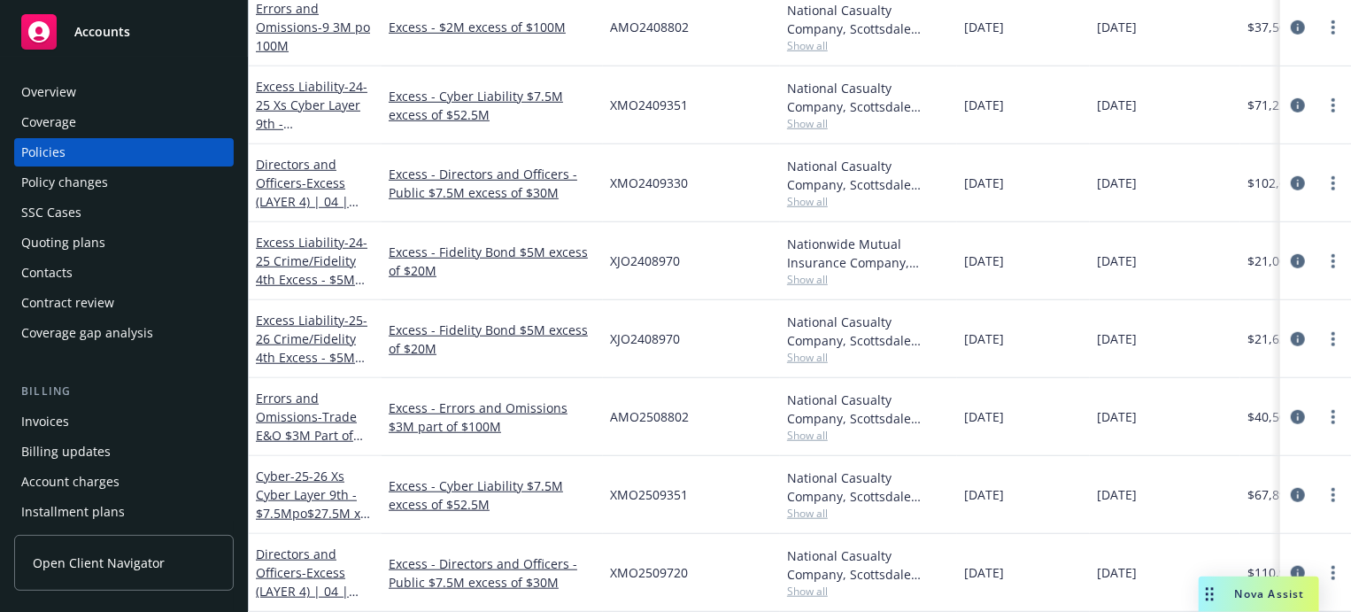
click at [1233, 576] on div "Nova Assist" at bounding box center [1259, 593] width 120 height 35
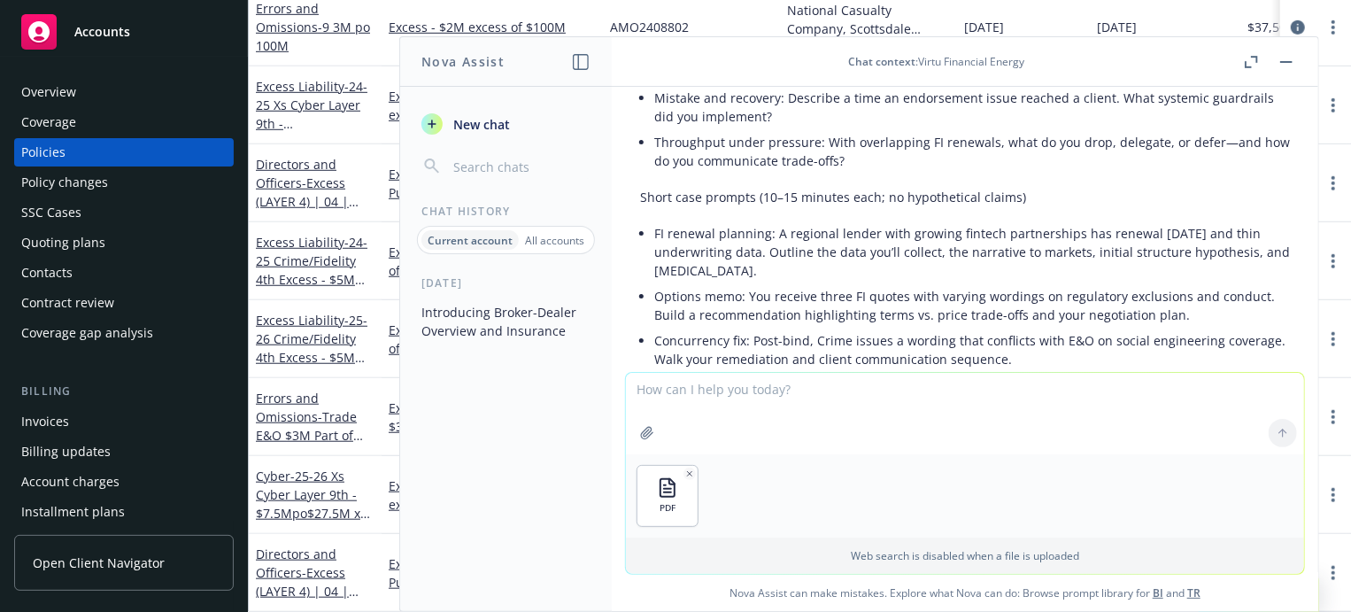
drag, startPoint x: 810, startPoint y: 499, endPoint x: 792, endPoint y: 557, distance: 61.3
click at [792, 557] on p "Web search is disabled when a file is uploaded" at bounding box center [965, 555] width 657 height 15
click at [737, 406] on textarea at bounding box center [965, 413] width 678 height 81
type textarea "please compare renewal to expiring"
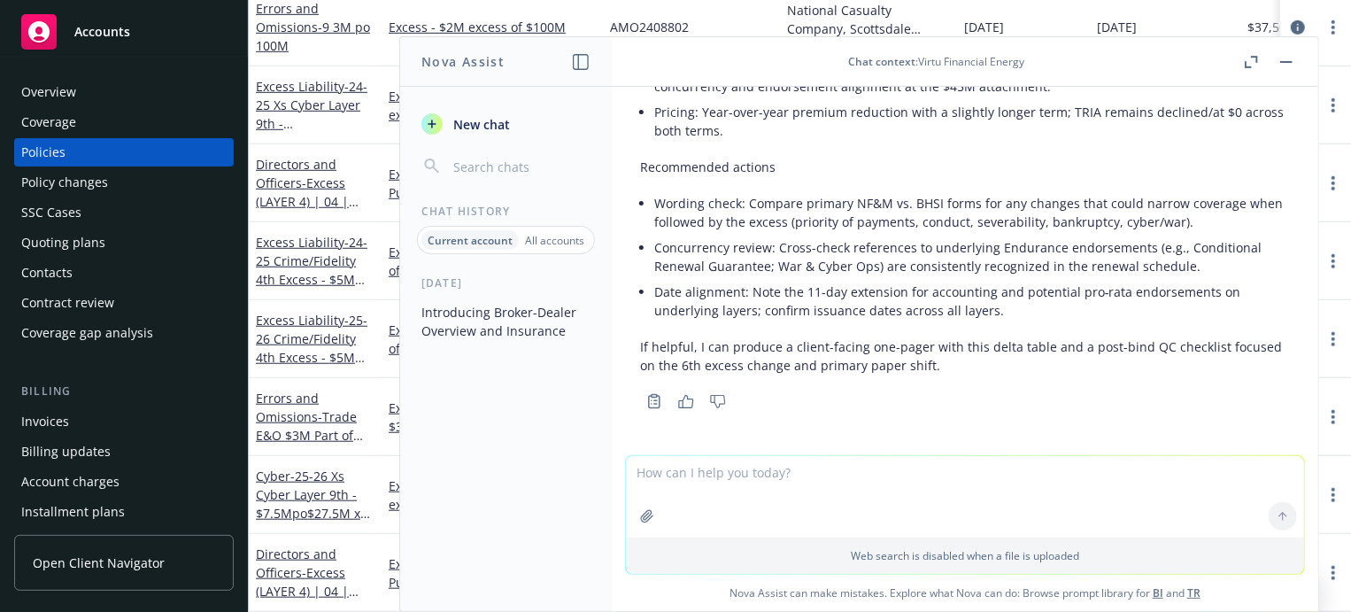
scroll to position [12819, 0]
type textarea "are endorsements the same"
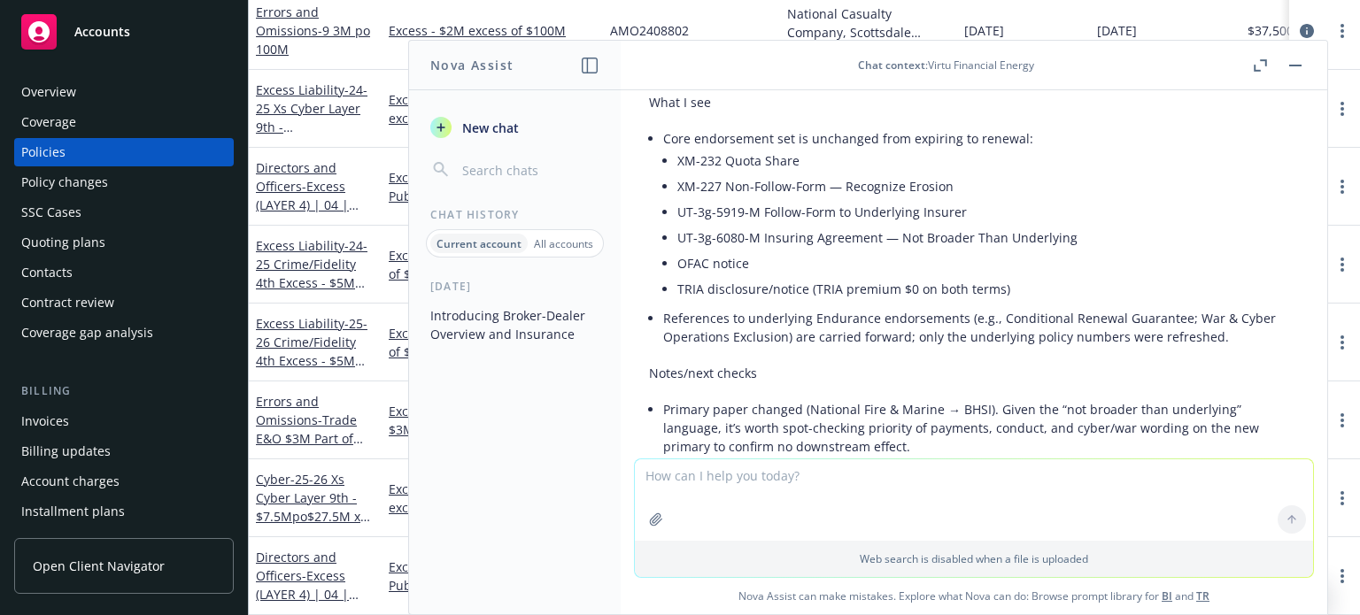
scroll to position [13240, 0]
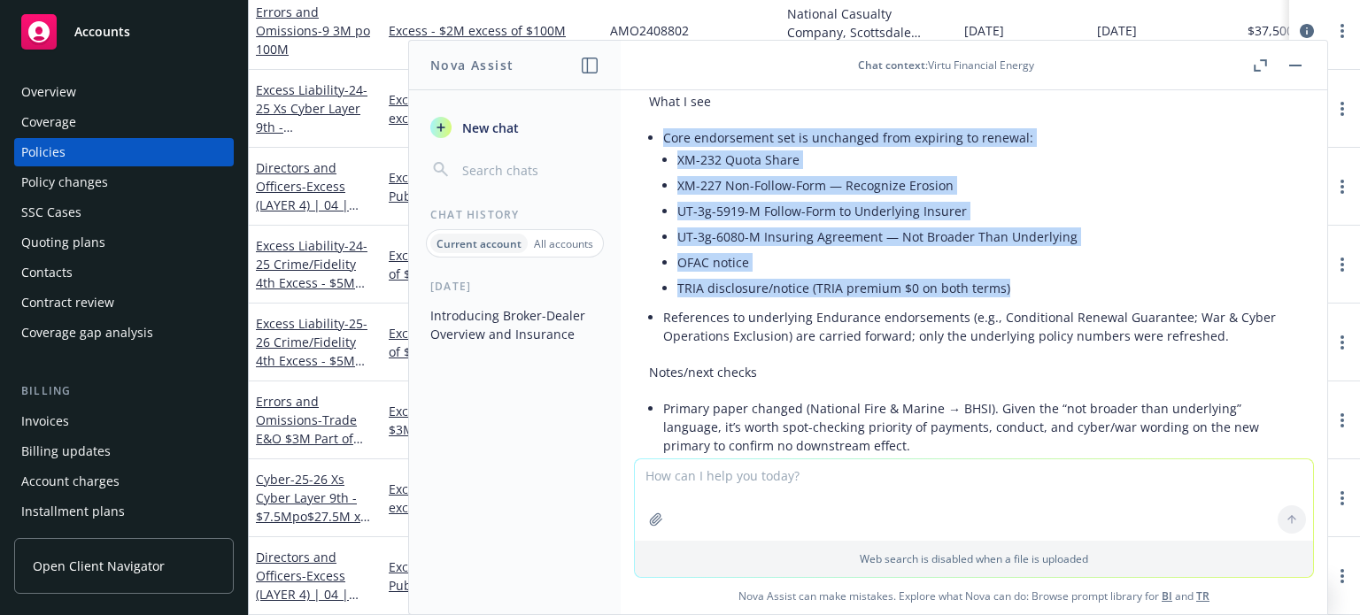
drag, startPoint x: 659, startPoint y: 152, endPoint x: 1013, endPoint y: 306, distance: 385.9
click at [1013, 306] on div "Short answer: Yes—materially the same. What I see Core endorsement set is uncha…" at bounding box center [974, 297] width 650 height 491
copy li "Core endorsement set is unchanged from expiring to renewal: XM-232 Quota Share …"
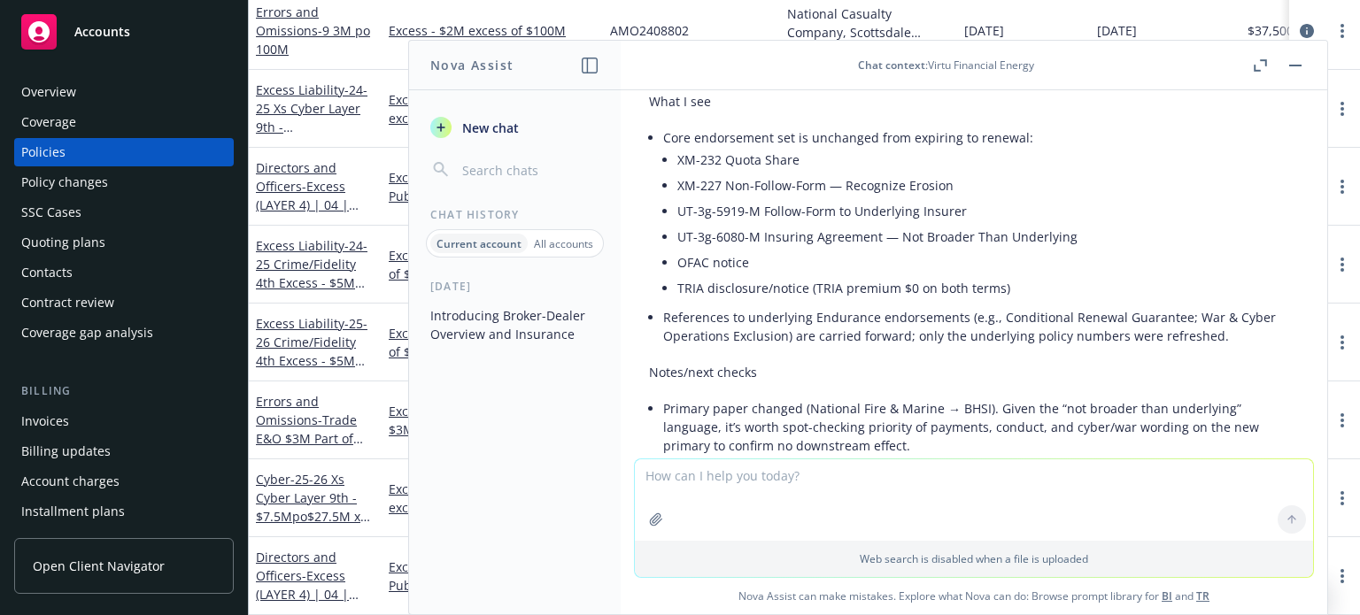
drag, startPoint x: 762, startPoint y: 477, endPoint x: 757, endPoint y: 462, distance: 15.7
click at [759, 480] on textarea at bounding box center [974, 500] width 678 height 81
type textarea "funds transfer fraud covers what"
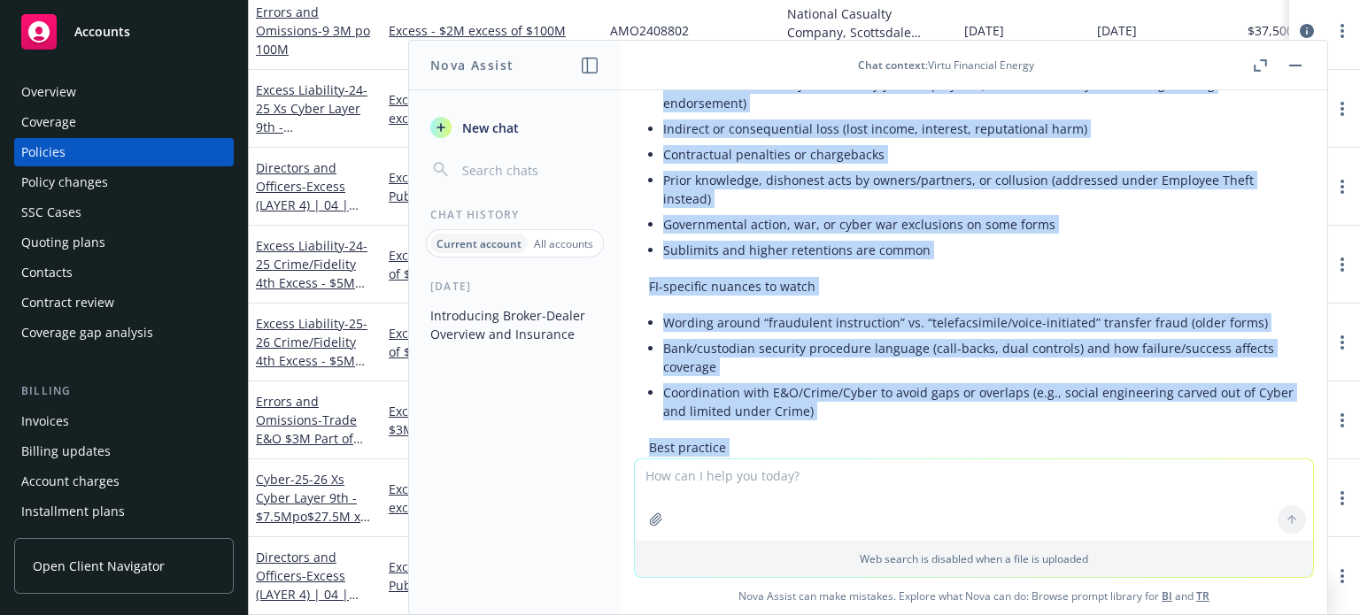
scroll to position [14781, 0]
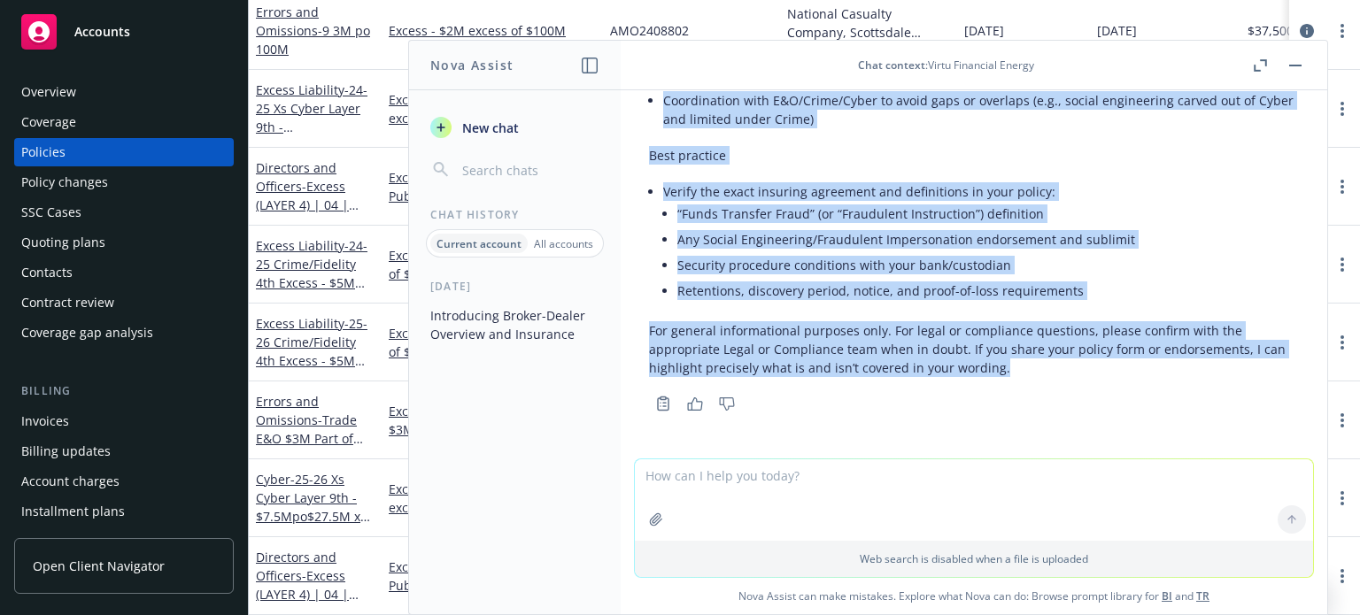
drag, startPoint x: 650, startPoint y: 206, endPoint x: 1028, endPoint y: 378, distance: 415.3
copy div "Lorem ipsumd: Sitam Consecte Adipi elitseddo eiusmo temp incidi utla et dolor m…"
click at [832, 183] on li "Verify the exact insuring agreement and definitions in your policy: “Funds Tran…" at bounding box center [981, 243] width 636 height 128
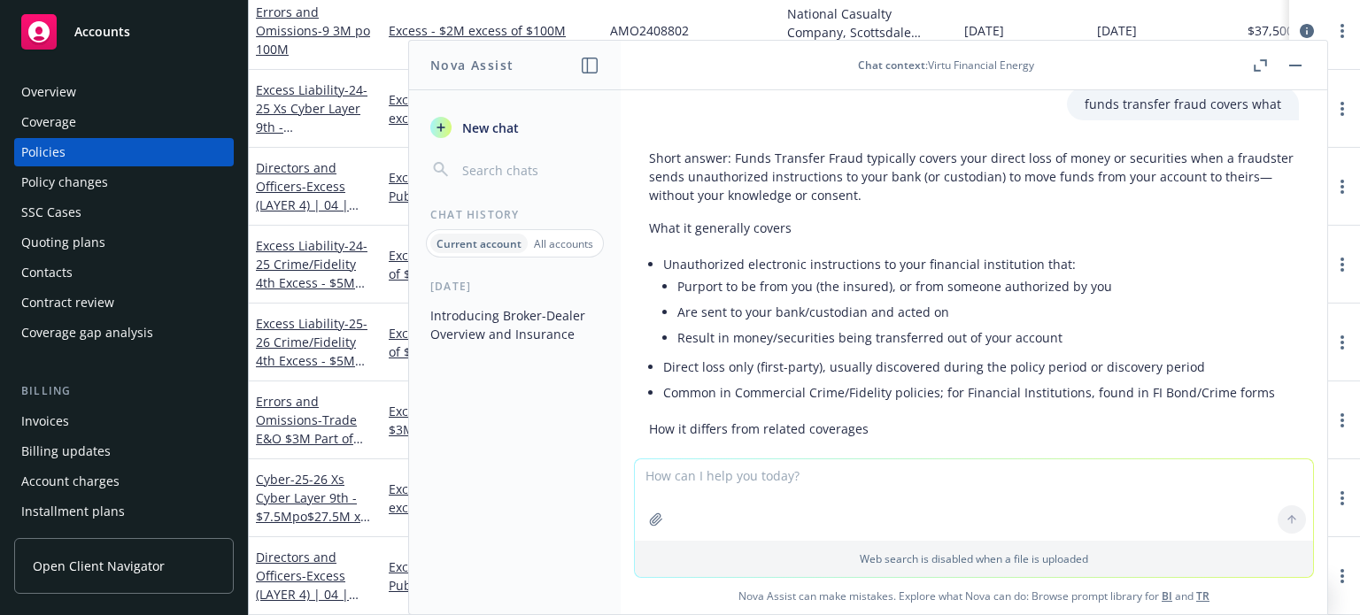
scroll to position [13719, 0]
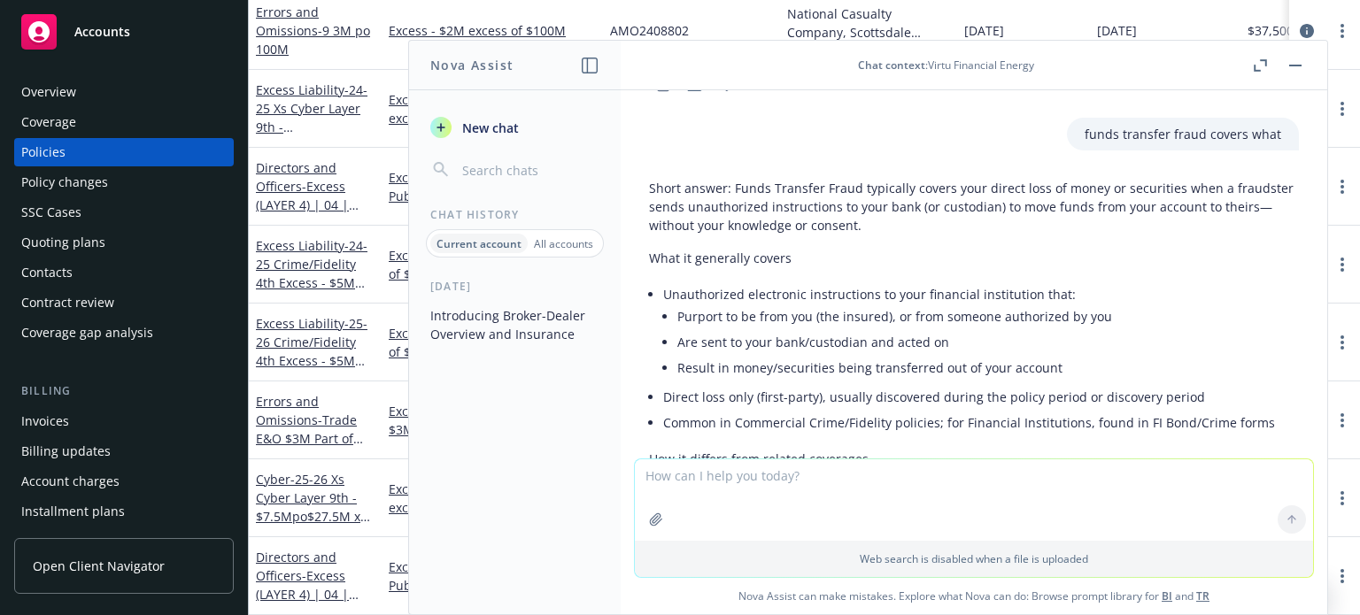
click at [1300, 61] on button "button" at bounding box center [1295, 65] width 21 height 21
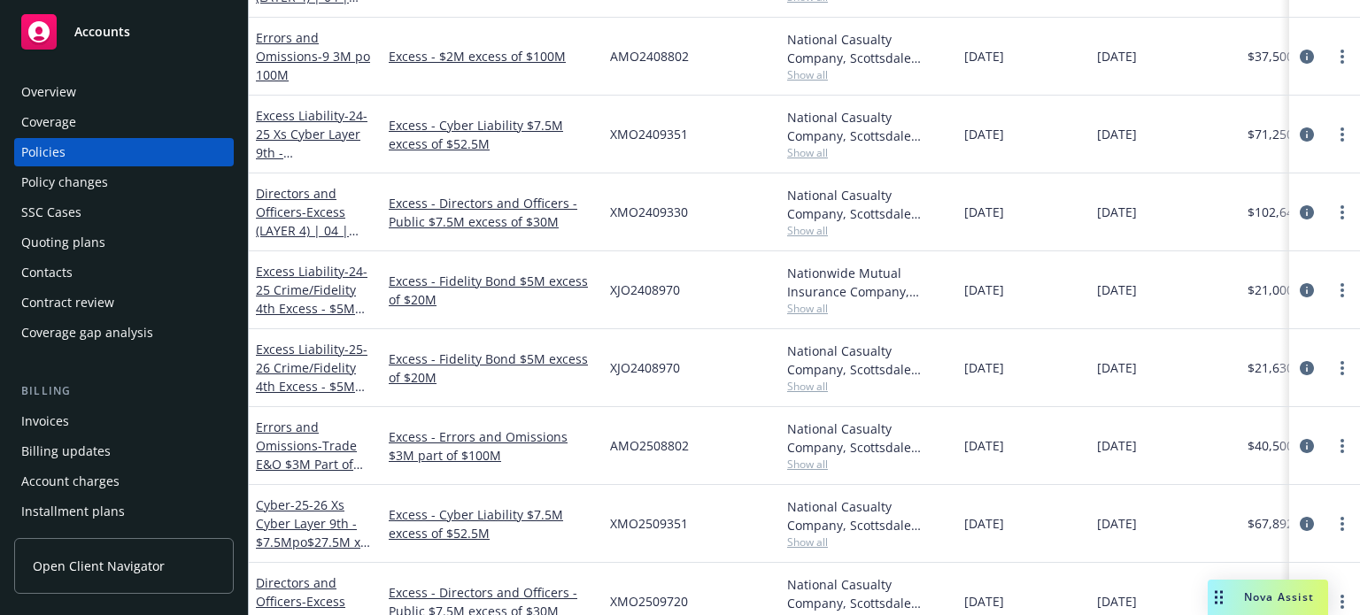
scroll to position [516, 0]
